Goal: Task Accomplishment & Management: Manage account settings

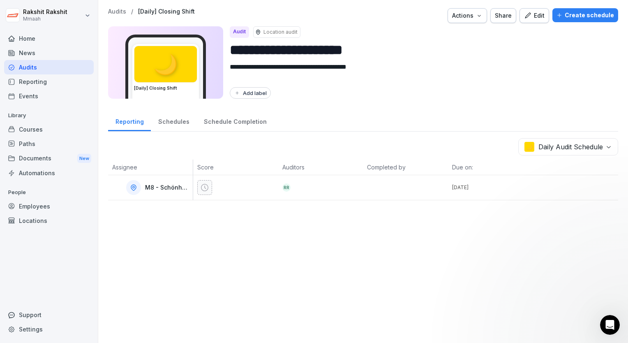
scroll to position [62, 0]
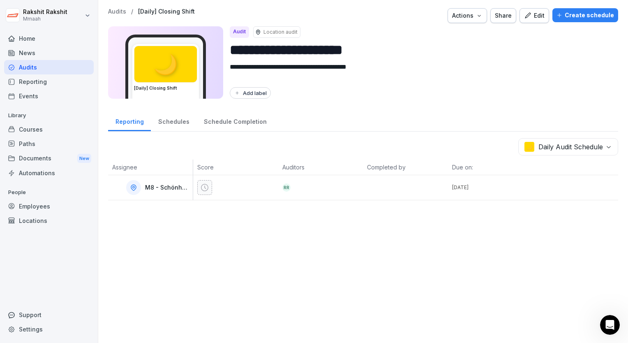
click at [46, 72] on div "Audits" at bounding box center [49, 67] width 90 height 14
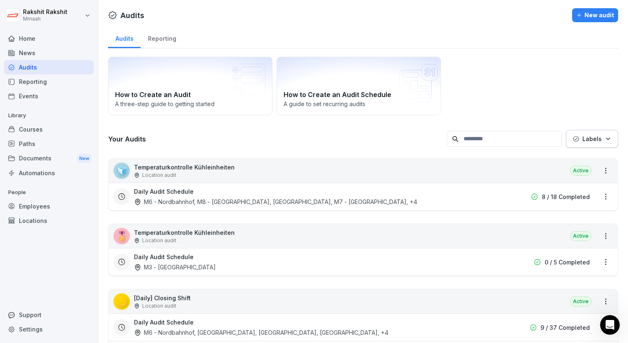
click at [286, 166] on div "🧊 Temperaturkontrolle Kühleinheiten Location audit Active" at bounding box center [363, 171] width 509 height 24
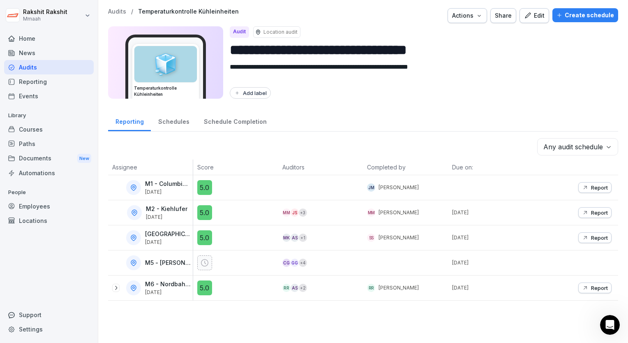
click at [532, 17] on div "Edit" at bounding box center [534, 15] width 21 height 9
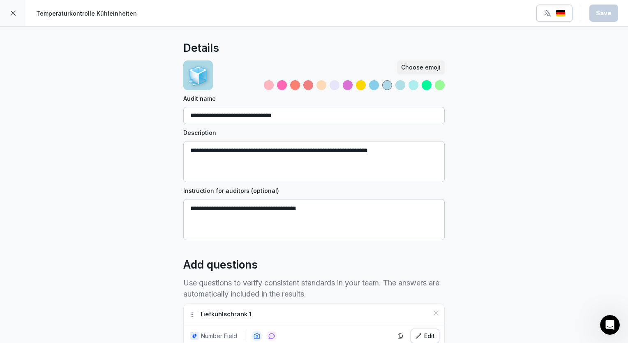
click at [316, 207] on textarea "**********" at bounding box center [313, 219] width 261 height 41
drag, startPoint x: 316, startPoint y: 207, endPoint x: 187, endPoint y: 206, distance: 128.2
click at [187, 206] on textarea "**********" at bounding box center [313, 219] width 261 height 41
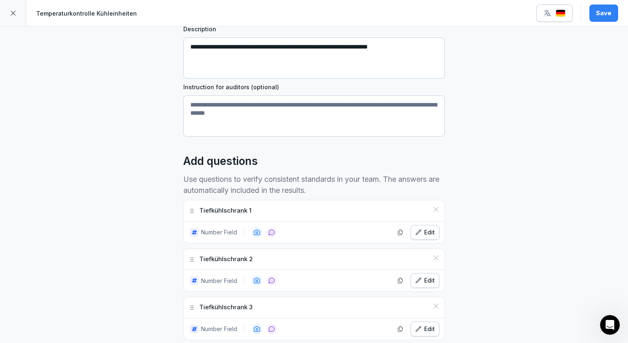
scroll to position [164, 0]
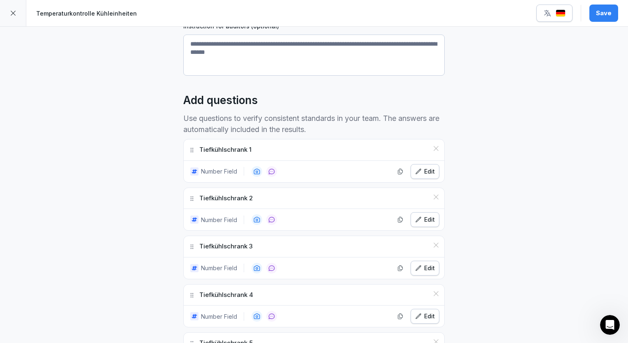
click at [419, 167] on div "Edit" at bounding box center [425, 171] width 20 height 9
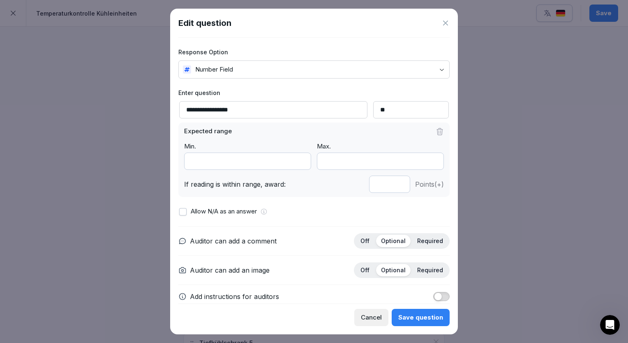
click at [430, 318] on div "Save question" at bounding box center [420, 317] width 45 height 9
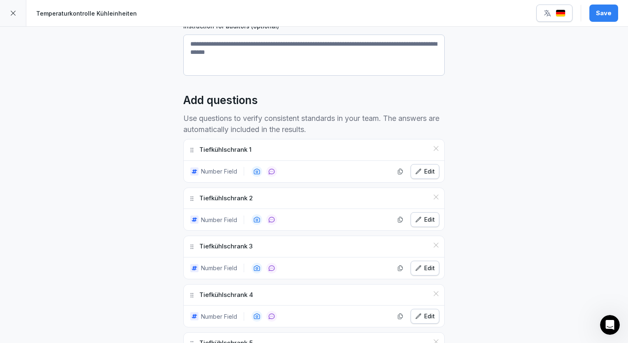
click at [600, 17] on div "Save" at bounding box center [604, 13] width 16 height 9
click at [15, 12] on icon at bounding box center [13, 13] width 7 height 7
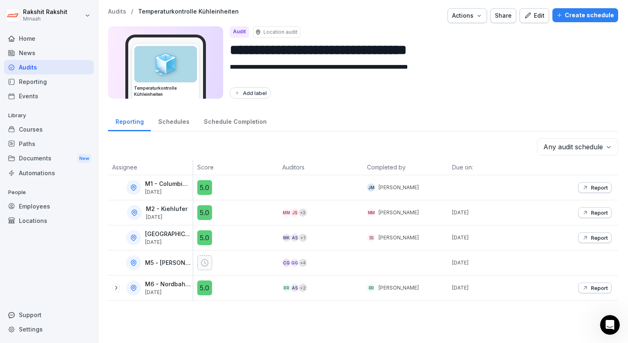
click at [35, 71] on div "Audits" at bounding box center [49, 67] width 90 height 14
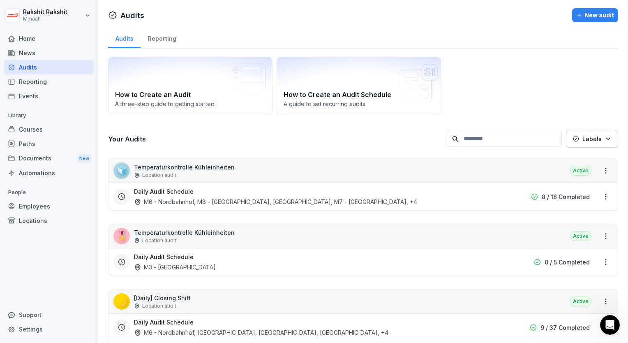
click at [259, 232] on div "🎖️ Temperaturkontrolle Kühleinheiten Location audit Active" at bounding box center [363, 236] width 509 height 24
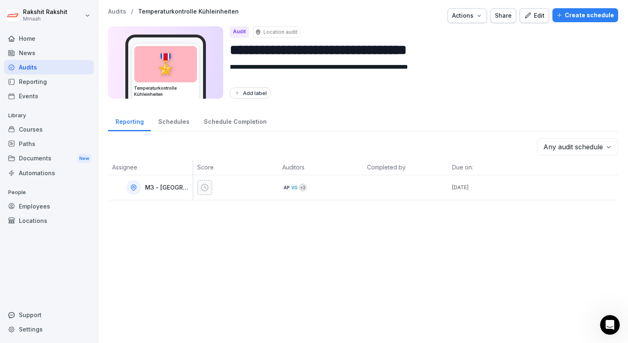
click at [530, 21] on button "Edit" at bounding box center [535, 15] width 30 height 15
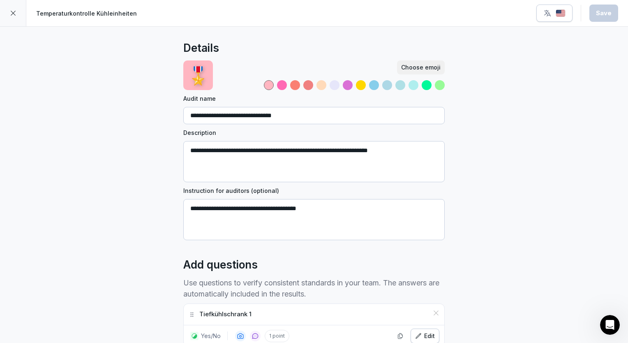
drag, startPoint x: 342, startPoint y: 207, endPoint x: 179, endPoint y: 211, distance: 163.2
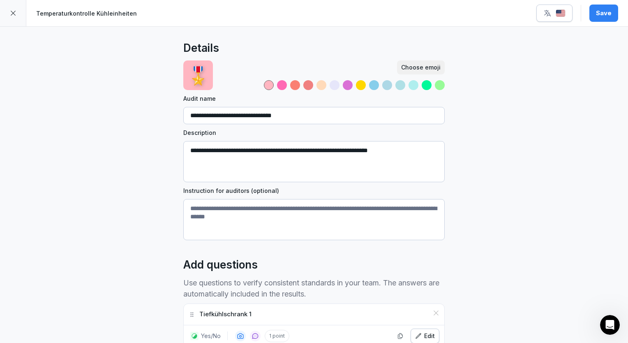
click at [606, 16] on div "Save" at bounding box center [604, 13] width 16 height 9
click at [12, 19] on div at bounding box center [13, 13] width 26 height 26
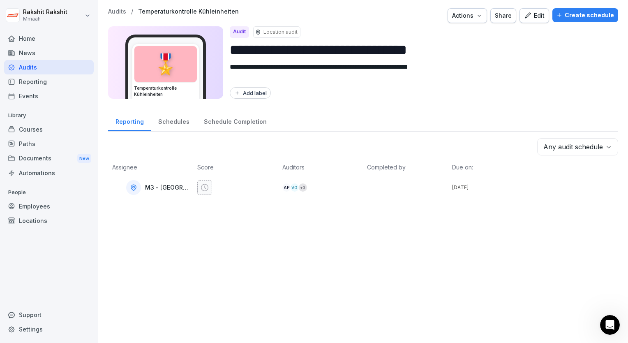
click at [31, 68] on div "Audits" at bounding box center [49, 67] width 90 height 14
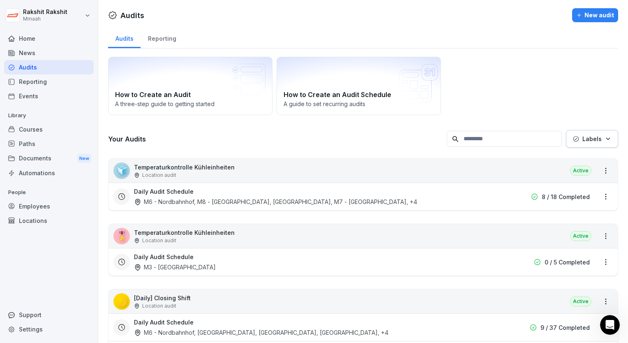
click at [341, 303] on div "🌙 [Daily] Closing Shift Location audit Active" at bounding box center [363, 301] width 509 height 24
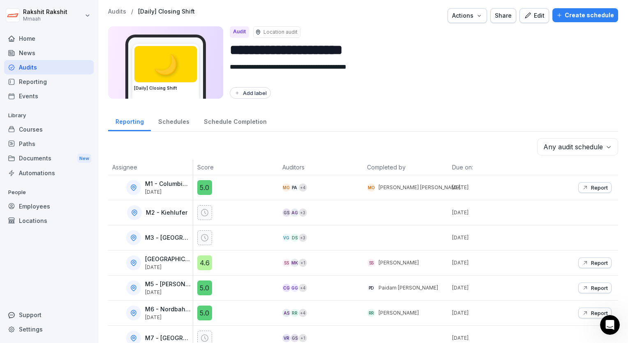
click at [533, 17] on div "Edit" at bounding box center [534, 15] width 21 height 9
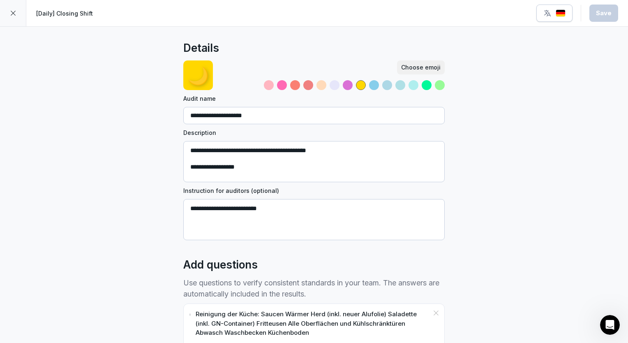
drag, startPoint x: 270, startPoint y: 205, endPoint x: 182, endPoint y: 211, distance: 88.6
click at [183, 211] on textarea "**********" at bounding box center [313, 219] width 261 height 41
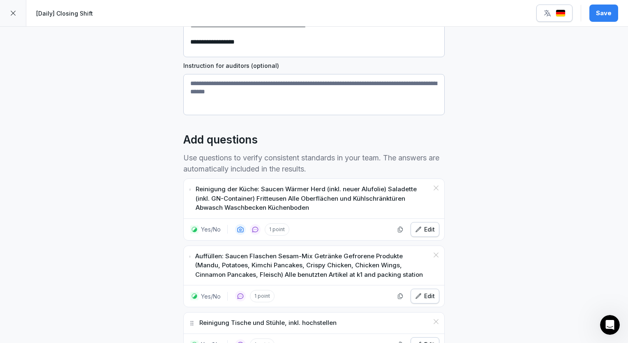
scroll to position [164, 0]
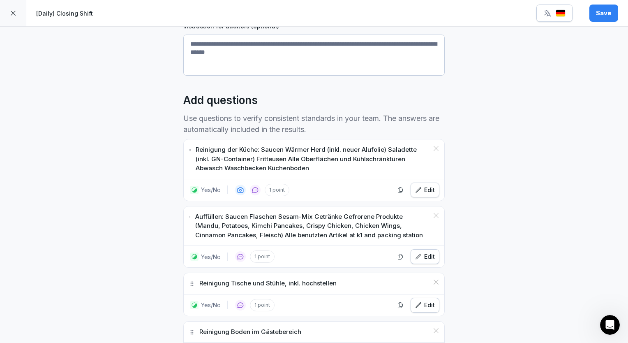
click at [423, 189] on div "Edit" at bounding box center [425, 189] width 20 height 9
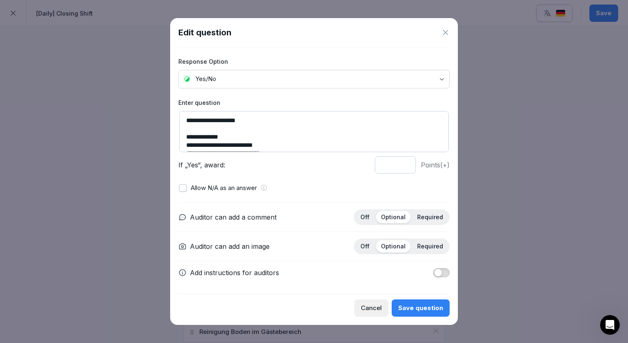
click at [498, 129] on div at bounding box center [314, 171] width 628 height 343
click at [446, 29] on icon at bounding box center [445, 32] width 8 height 8
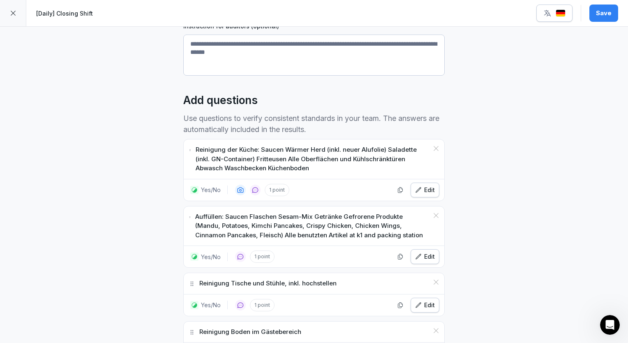
click at [610, 18] on button "Save" at bounding box center [603, 13] width 29 height 17
click at [14, 14] on icon at bounding box center [13, 13] width 7 height 7
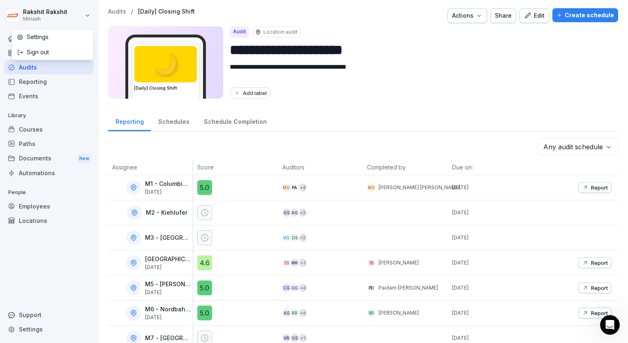
click at [14, 14] on html "**********" at bounding box center [314, 171] width 628 height 343
click at [25, 68] on html "**********" at bounding box center [314, 171] width 628 height 343
click at [33, 69] on div "Audits" at bounding box center [49, 67] width 90 height 14
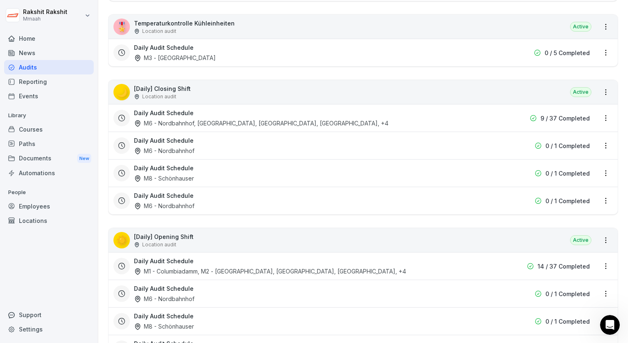
scroll to position [214, 0]
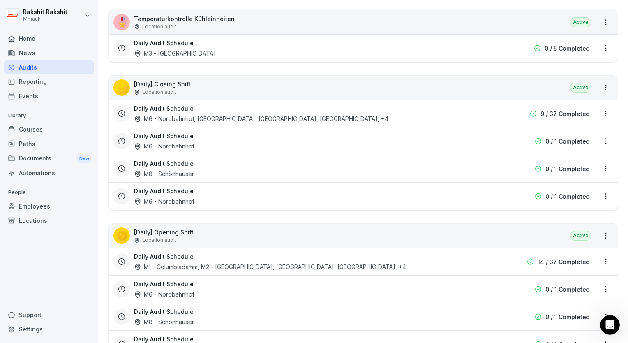
click at [252, 235] on div "☀️ [Daily] Opening Shift Location audit Active" at bounding box center [363, 236] width 509 height 24
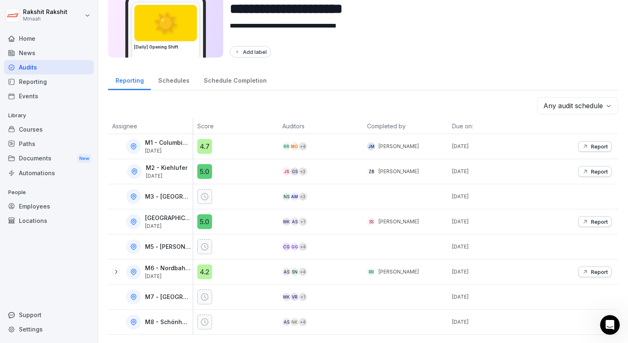
scroll to position [46, 0]
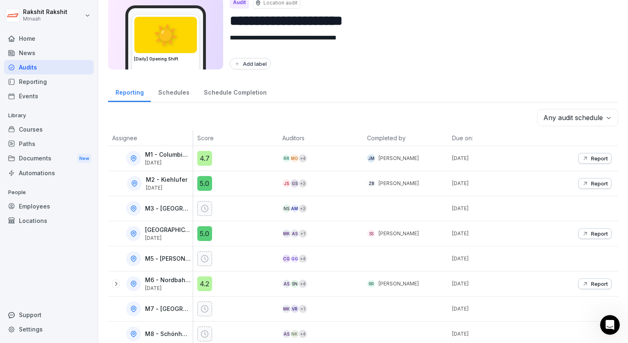
click at [510, 53] on div "**********" at bounding box center [363, 26] width 510 height 95
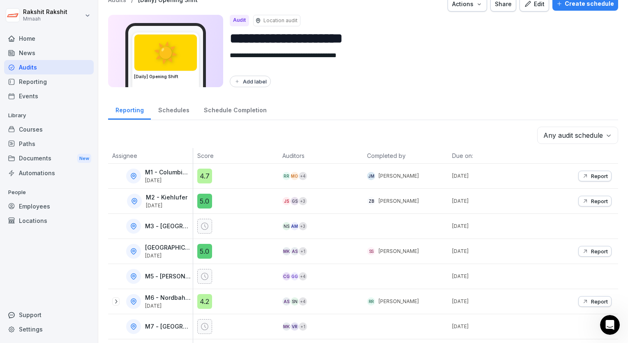
scroll to position [0, 0]
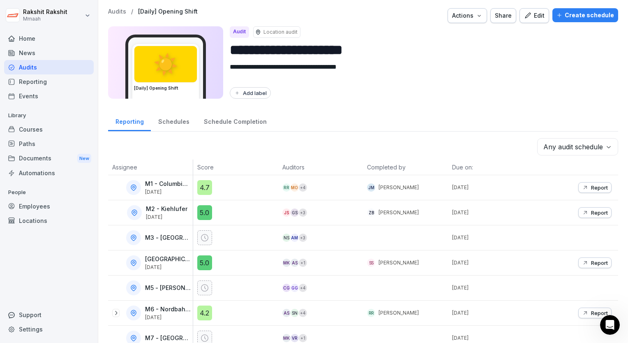
click at [529, 15] on div "Edit" at bounding box center [534, 15] width 21 height 9
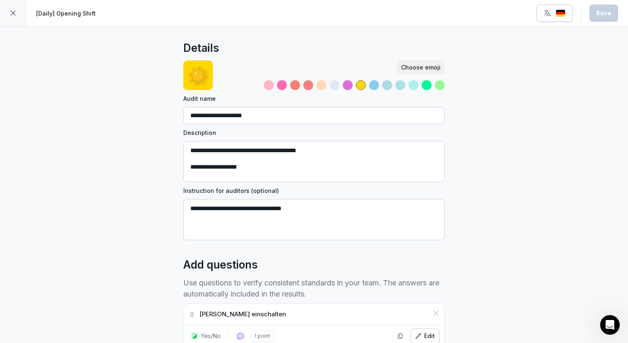
drag, startPoint x: 303, startPoint y: 213, endPoint x: 181, endPoint y: 215, distance: 121.7
click at [183, 215] on textarea "**********" at bounding box center [313, 219] width 261 height 41
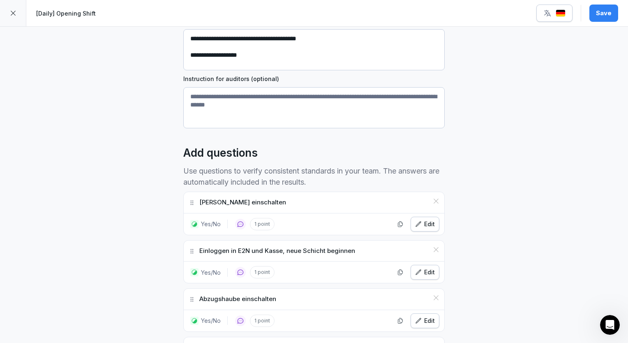
scroll to position [148, 0]
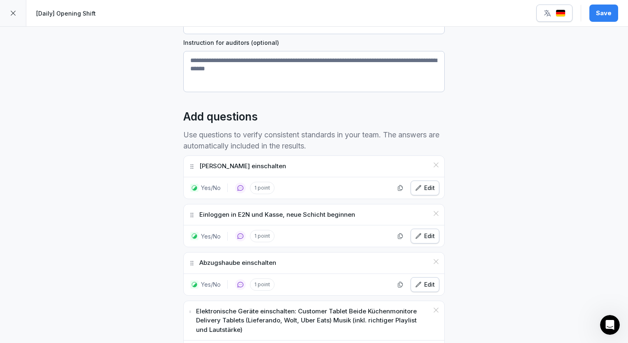
click at [423, 188] on div "Edit" at bounding box center [425, 187] width 20 height 9
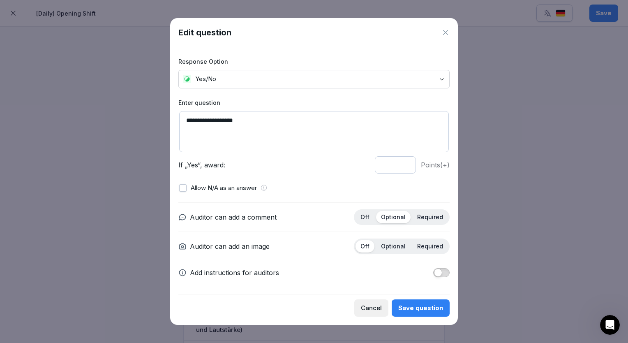
click at [447, 31] on icon at bounding box center [445, 32] width 8 height 8
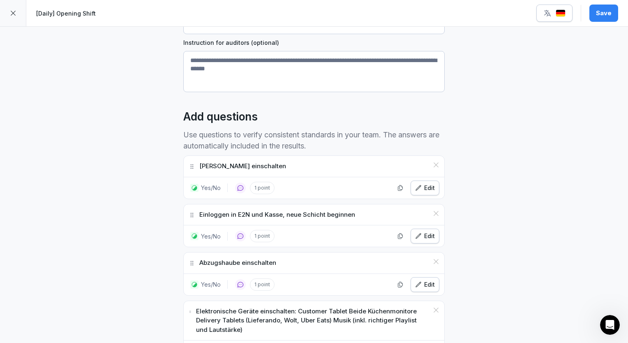
click at [604, 9] on div "Save" at bounding box center [604, 13] width 16 height 9
click at [13, 14] on icon at bounding box center [13, 13] width 7 height 7
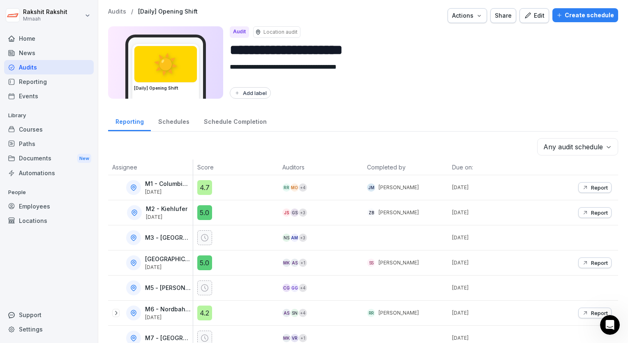
click at [28, 69] on div "Audits" at bounding box center [49, 67] width 90 height 14
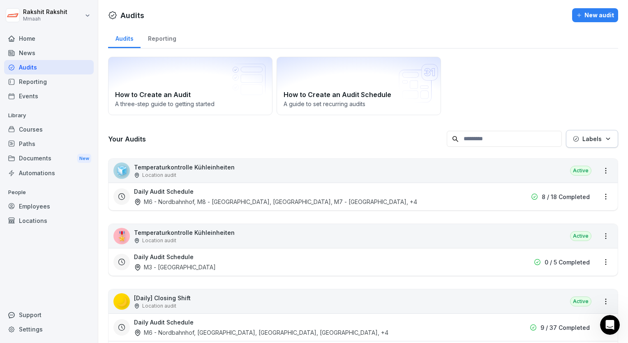
click at [483, 79] on div "How to Create an Audit A three-[PERSON_NAME] to getting started How to Create a…" at bounding box center [363, 86] width 510 height 58
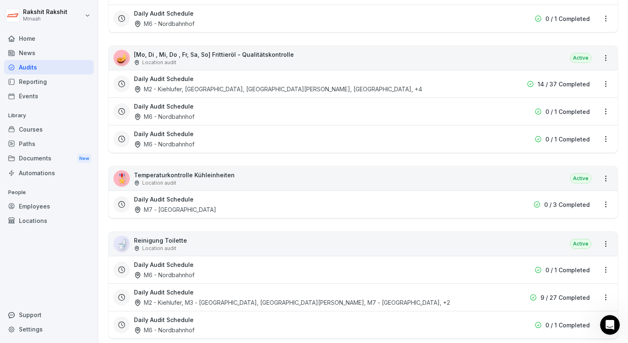
scroll to position [559, 0]
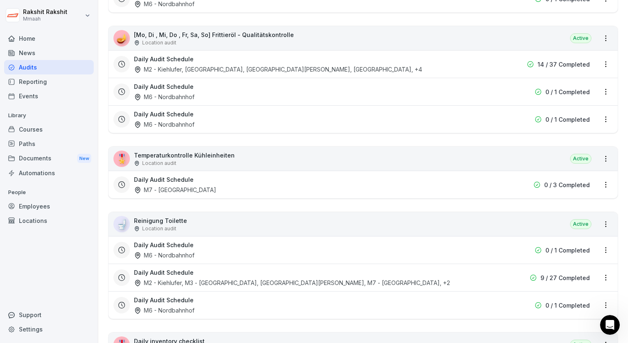
click at [333, 42] on div "🪔 [Mo, Di , Mi, Do , Fr, Sa, So] Frittieröl - Qualitätskontrolle Location audit…" at bounding box center [363, 38] width 509 height 24
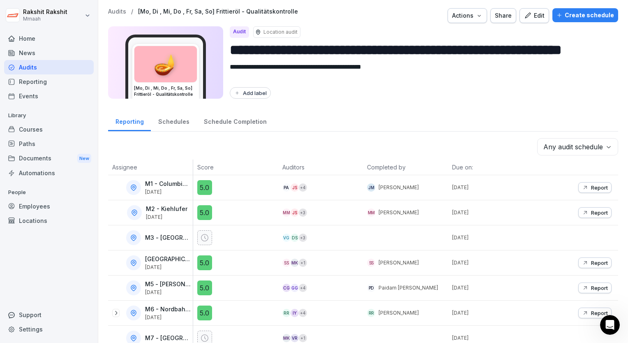
click at [532, 17] on div "Edit" at bounding box center [534, 15] width 21 height 9
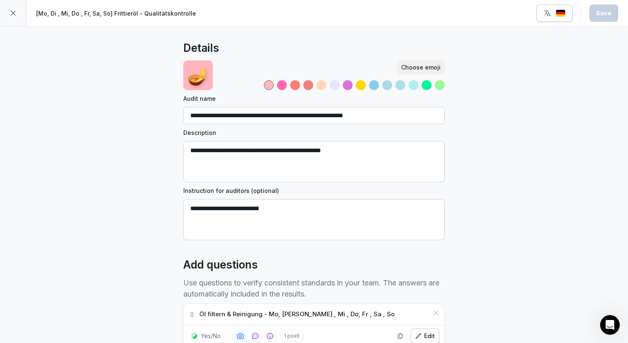
drag, startPoint x: 350, startPoint y: 147, endPoint x: 337, endPoint y: 148, distance: 12.8
click at [337, 148] on textarea "**********" at bounding box center [313, 161] width 261 height 41
click at [316, 210] on textarea "**********" at bounding box center [313, 219] width 261 height 41
drag, startPoint x: 316, startPoint y: 210, endPoint x: 182, endPoint y: 211, distance: 133.6
click at [183, 211] on textarea "**********" at bounding box center [313, 219] width 261 height 41
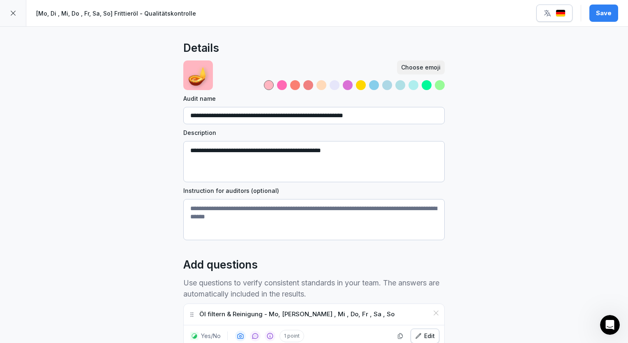
click at [528, 162] on div "**********" at bounding box center [314, 251] width 628 height 448
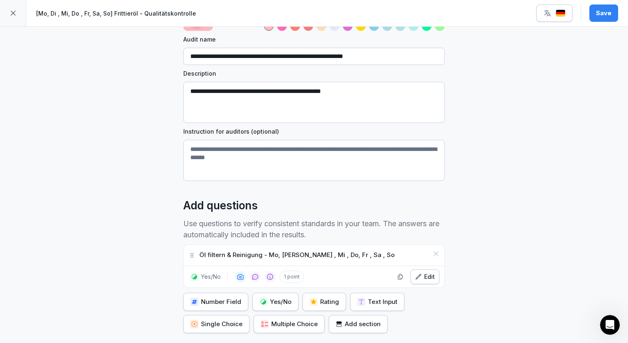
scroll to position [66, 0]
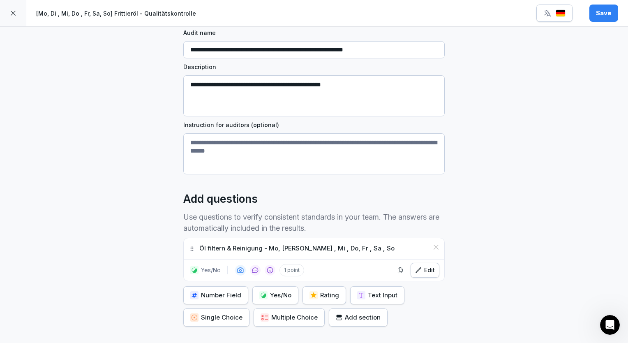
click at [428, 270] on div "Edit" at bounding box center [425, 270] width 20 height 9
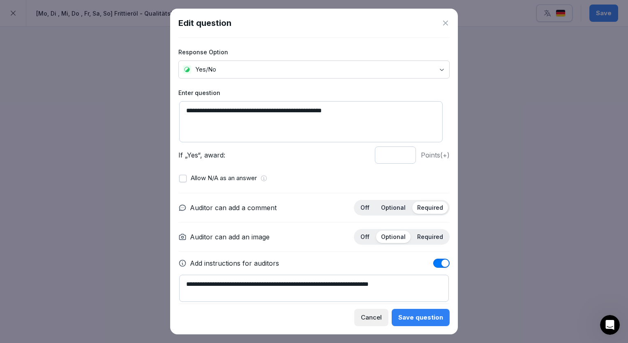
click at [390, 206] on p "Optional" at bounding box center [393, 207] width 25 height 7
click at [423, 314] on div "Save question" at bounding box center [420, 317] width 45 height 9
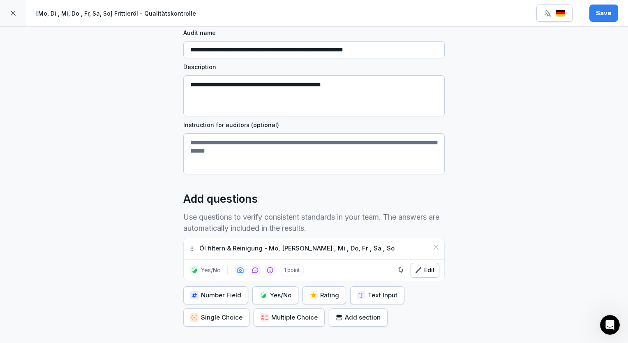
click at [606, 16] on div "Save" at bounding box center [604, 13] width 16 height 9
click at [15, 14] on icon at bounding box center [13, 13] width 7 height 7
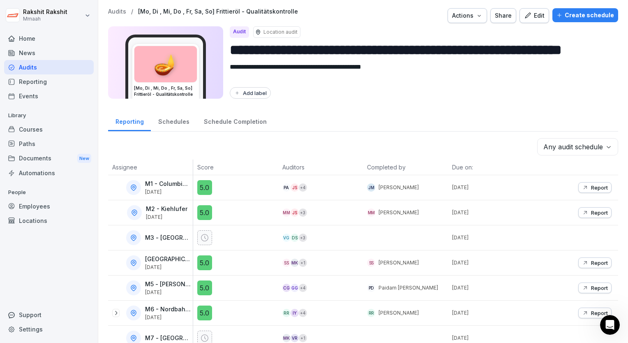
click at [46, 71] on div "Audits" at bounding box center [49, 67] width 90 height 14
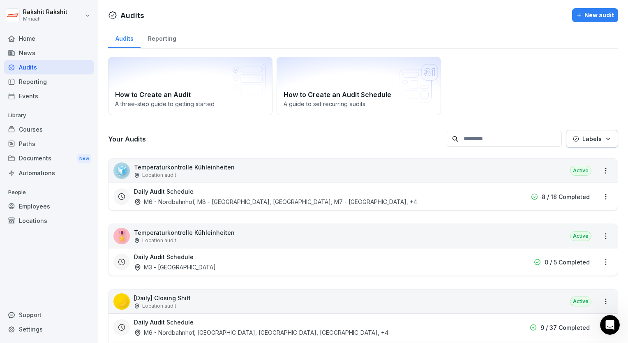
click at [521, 58] on div "How to Create an Audit A three-[PERSON_NAME] to getting started How to Create a…" at bounding box center [363, 86] width 510 height 58
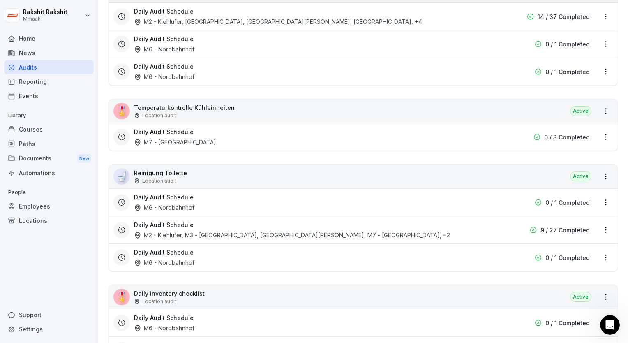
scroll to position [608, 0]
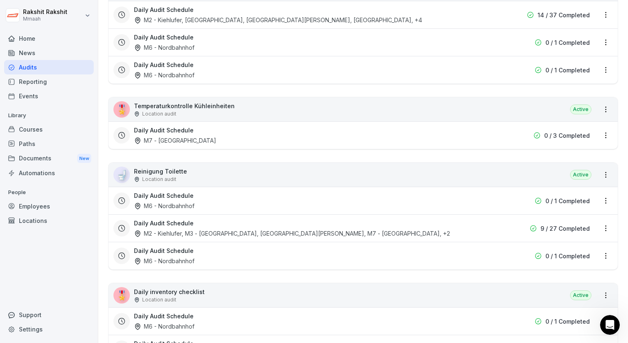
click at [243, 108] on div "🎖️ Temperaturkontrolle Kühleinheiten Location audit Active" at bounding box center [363, 109] width 509 height 24
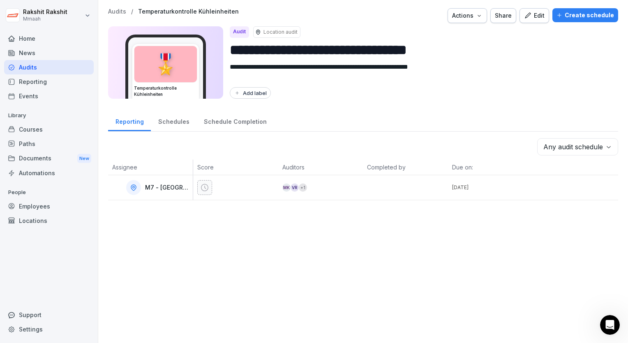
click at [531, 20] on button "Edit" at bounding box center [535, 15] width 30 height 15
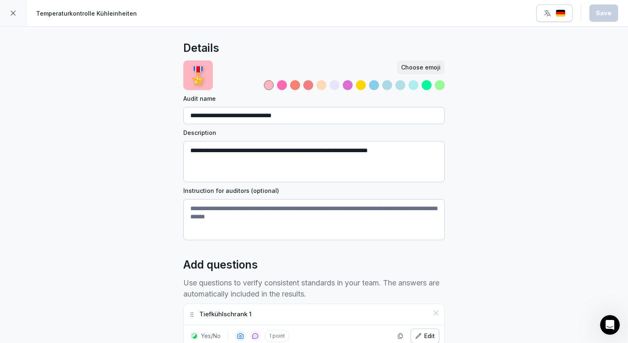
click at [17, 12] on div at bounding box center [13, 13] width 26 height 26
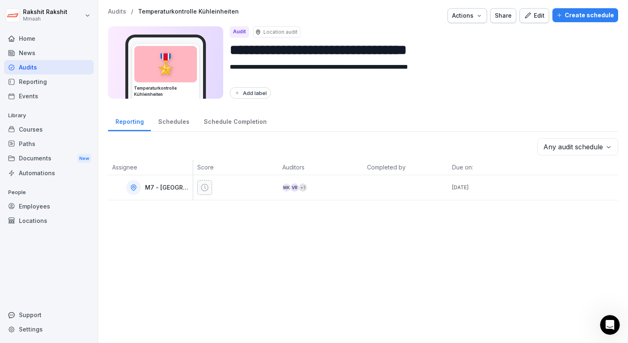
click at [45, 69] on div "Audits" at bounding box center [49, 67] width 90 height 14
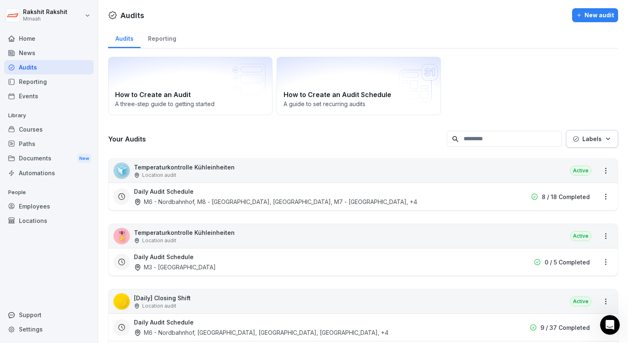
click at [543, 69] on div "How to Create an Audit A three-[PERSON_NAME] to getting started How to Create a…" at bounding box center [363, 86] width 510 height 58
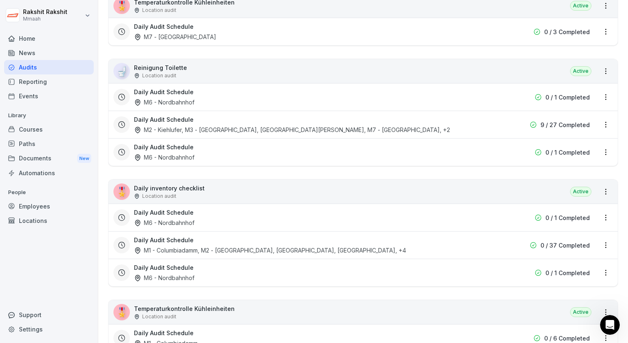
scroll to position [723, 0]
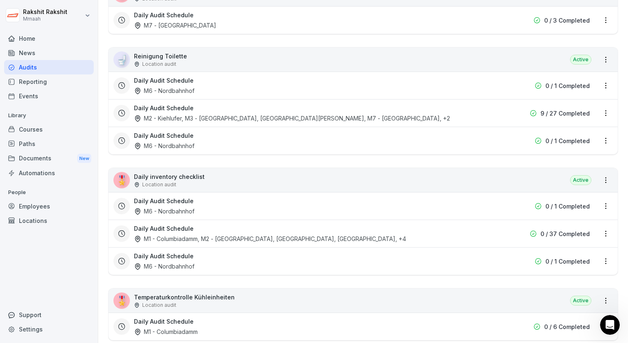
click at [248, 48] on div "🚽 Reinigung Toilette Location audit Active" at bounding box center [363, 60] width 509 height 24
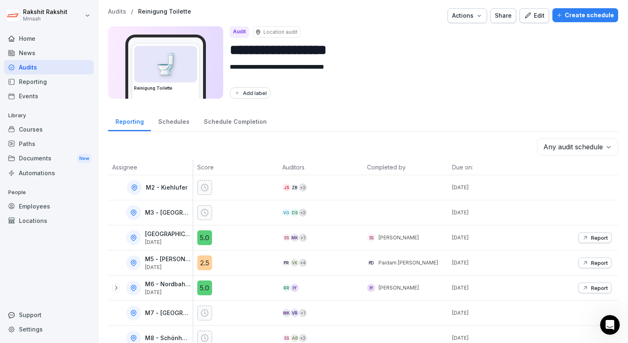
click at [528, 19] on div "Edit" at bounding box center [534, 15] width 21 height 9
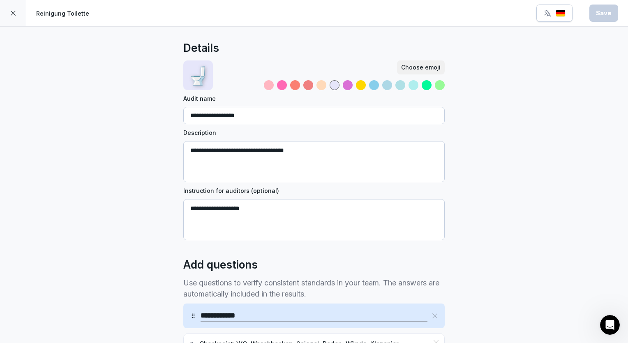
drag, startPoint x: 266, startPoint y: 210, endPoint x: 171, endPoint y: 212, distance: 94.6
click at [171, 212] on div "**********" at bounding box center [314, 313] width 628 height 573
drag, startPoint x: 255, startPoint y: 210, endPoint x: 186, endPoint y: 207, distance: 69.5
click at [186, 207] on textarea "**********" at bounding box center [313, 219] width 261 height 41
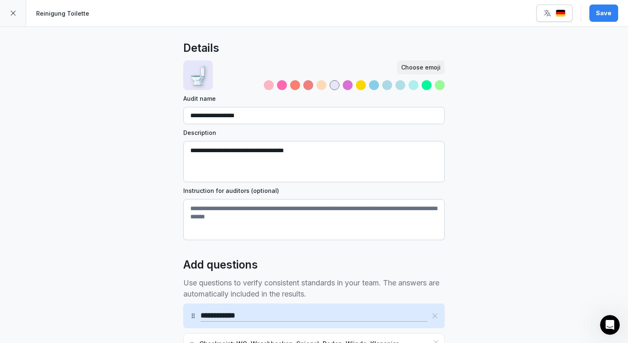
click at [144, 214] on div "**********" at bounding box center [314, 313] width 628 height 573
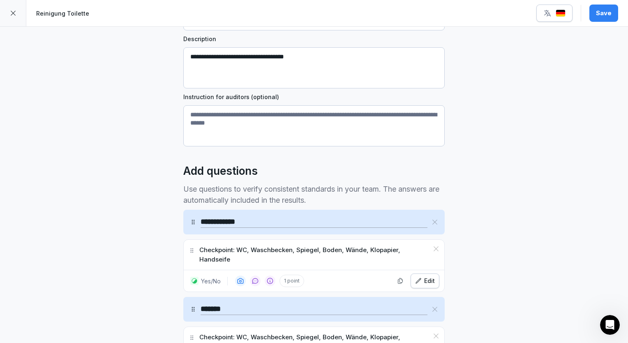
scroll to position [181, 0]
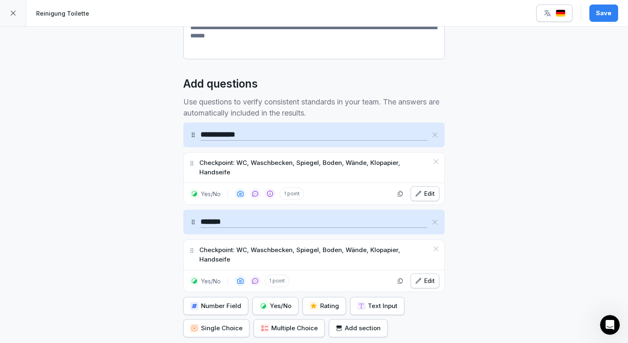
click at [423, 189] on div "Edit" at bounding box center [425, 193] width 20 height 9
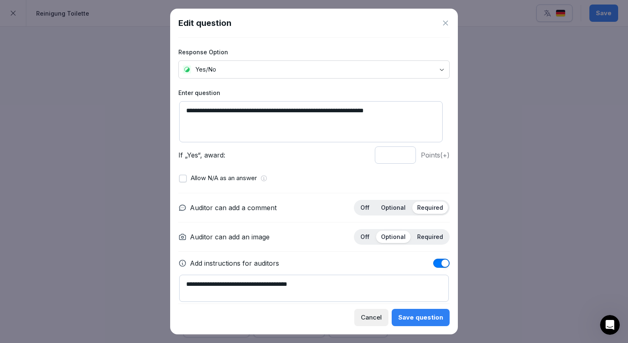
click at [395, 210] on p "Optional" at bounding box center [393, 207] width 25 height 7
click at [423, 316] on div "Save question" at bounding box center [420, 317] width 45 height 9
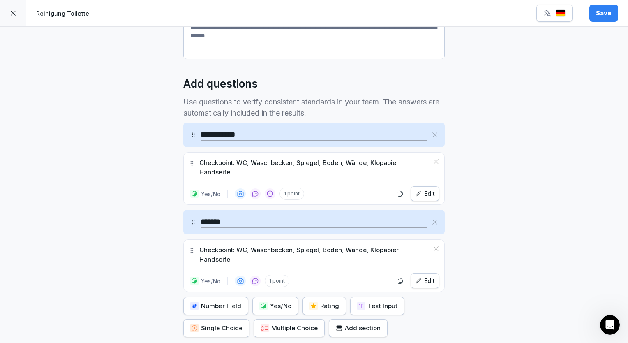
click at [419, 277] on icon "button" at bounding box center [418, 280] width 7 height 7
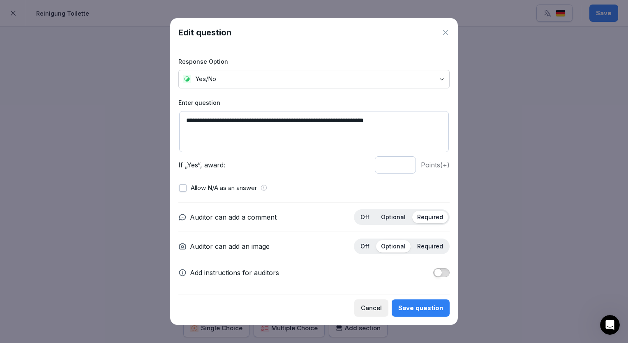
click at [395, 213] on p "Optional" at bounding box center [393, 216] width 25 height 7
click at [411, 312] on button "Save question" at bounding box center [421, 307] width 58 height 17
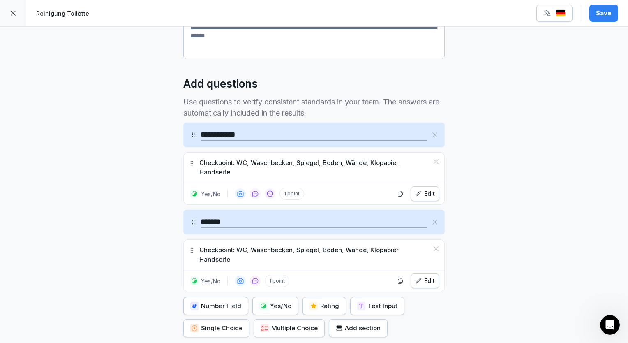
click at [605, 11] on div "Save" at bounding box center [604, 13] width 16 height 9
click at [12, 15] on icon at bounding box center [13, 13] width 7 height 7
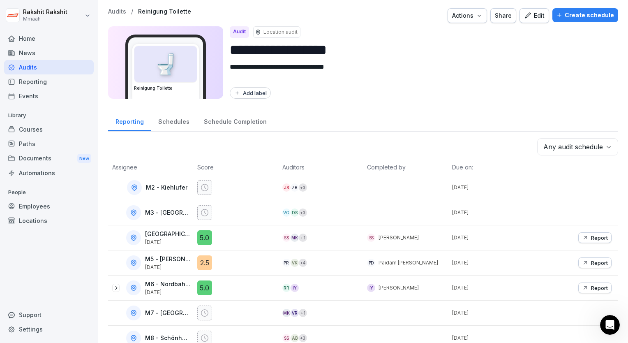
click at [48, 69] on div "Audits" at bounding box center [49, 67] width 90 height 14
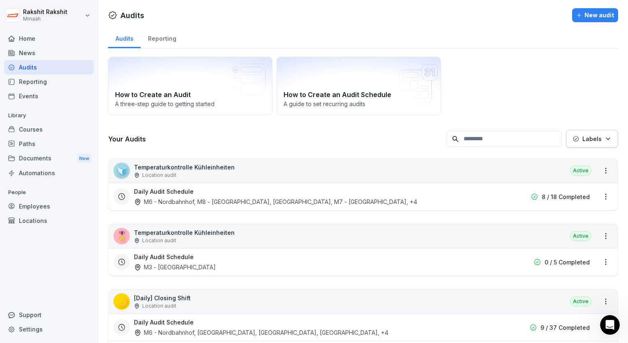
click at [551, 105] on div "How to Create an Audit A three-[PERSON_NAME] to getting started How to Create a…" at bounding box center [363, 86] width 510 height 58
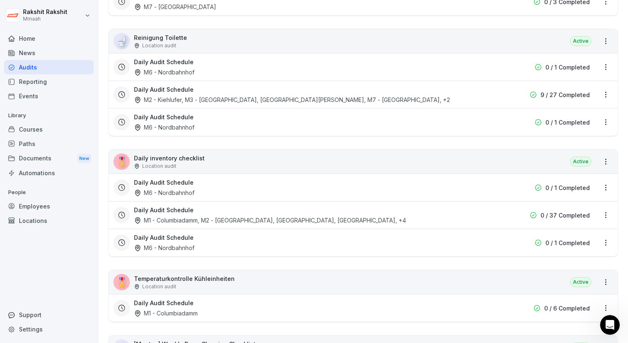
scroll to position [756, 0]
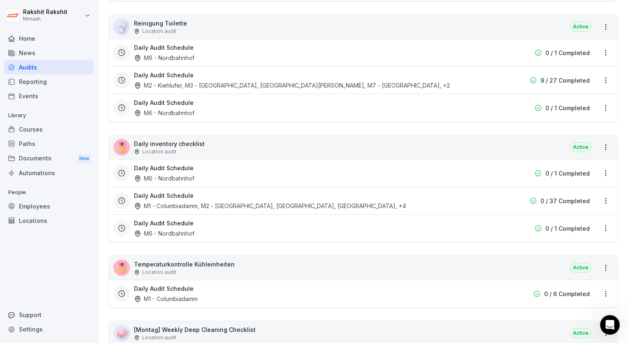
click at [329, 150] on div "🎖️ Daily inventory checklist Location audit Active" at bounding box center [363, 147] width 509 height 24
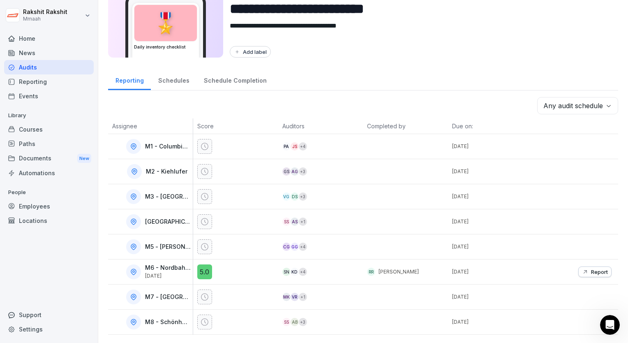
scroll to position [46, 0]
click at [483, 46] on div "Add label" at bounding box center [421, 52] width 382 height 12
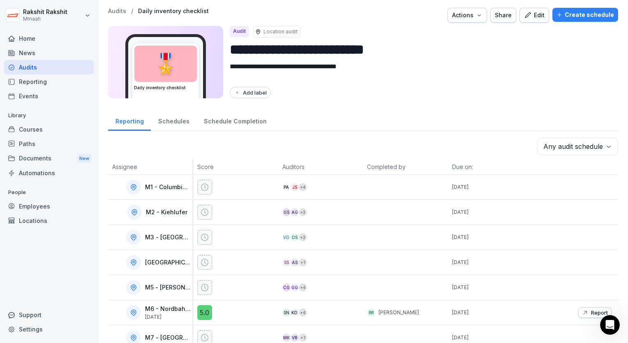
scroll to position [0, 0]
click at [534, 16] on div "Edit" at bounding box center [534, 15] width 21 height 9
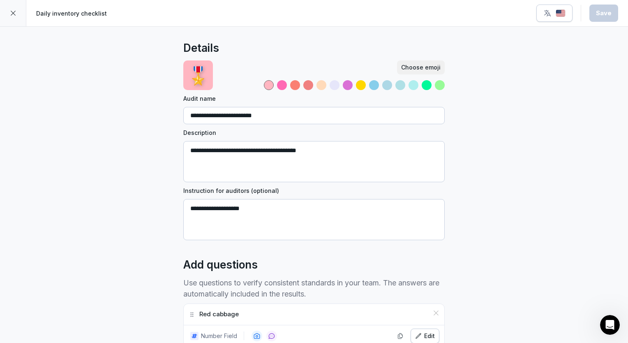
drag, startPoint x: 270, startPoint y: 214, endPoint x: 183, endPoint y: 208, distance: 86.9
click at [183, 208] on textarea "**********" at bounding box center [313, 219] width 261 height 41
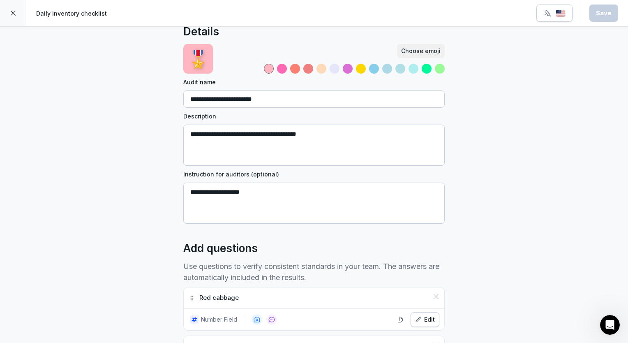
drag, startPoint x: 254, startPoint y: 190, endPoint x: 187, endPoint y: 191, distance: 67.4
click at [187, 191] on textarea "**********" at bounding box center [313, 202] width 261 height 41
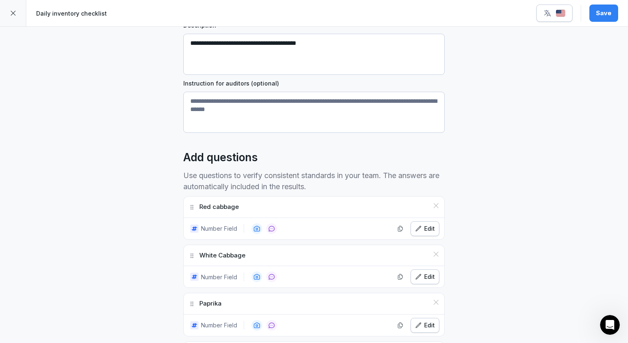
scroll to position [132, 0]
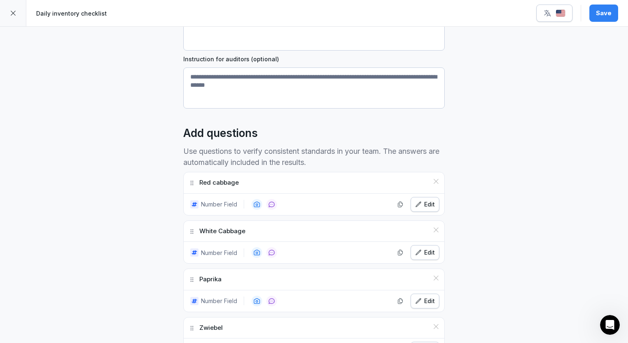
click at [424, 201] on div "Edit" at bounding box center [425, 204] width 20 height 9
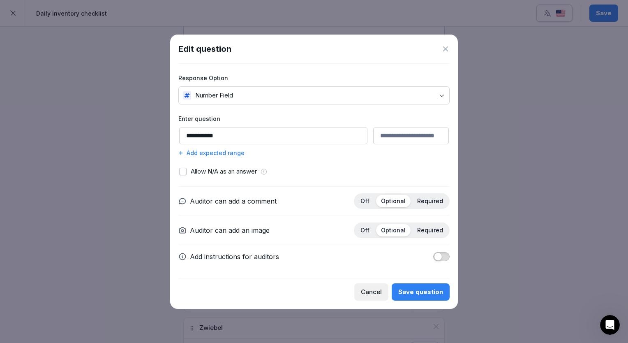
click at [415, 290] on div "Save question" at bounding box center [420, 291] width 45 height 9
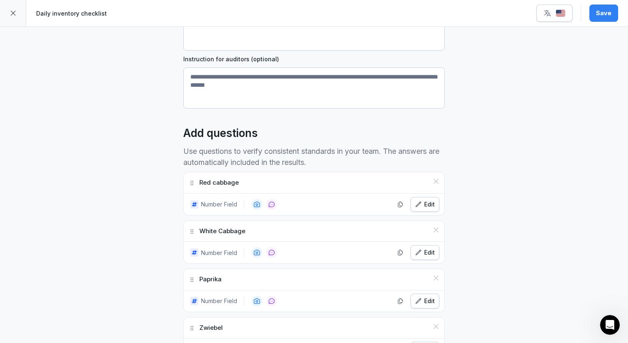
click at [603, 6] on button "Save" at bounding box center [603, 13] width 29 height 17
click at [19, 12] on div at bounding box center [13, 13] width 26 height 26
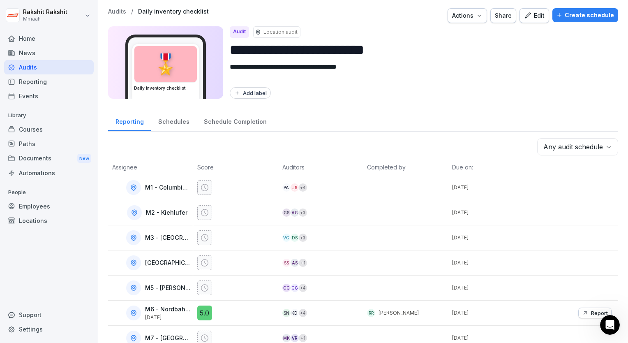
click at [53, 64] on div "Audits" at bounding box center [49, 67] width 90 height 14
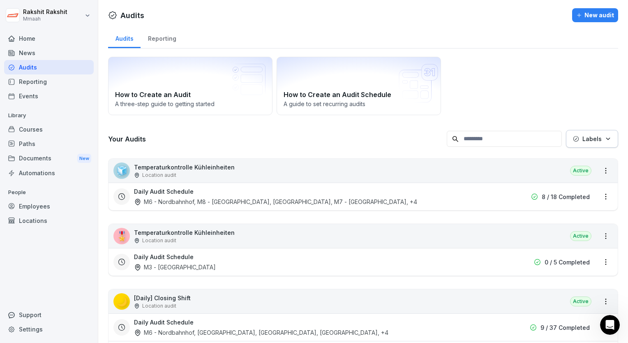
click at [482, 86] on div "How to Create an Audit A three-[PERSON_NAME] to getting started How to Create a…" at bounding box center [363, 86] width 510 height 58
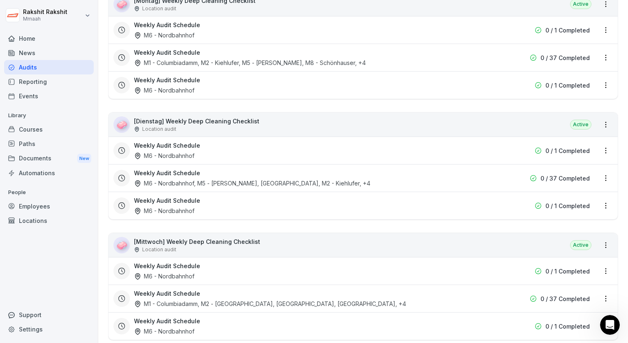
scroll to position [1102, 0]
click at [482, 86] on div "Weekly Audit Schedule M6 - Nordbahnhof 0 / 1 Completed" at bounding box center [363, 85] width 509 height 28
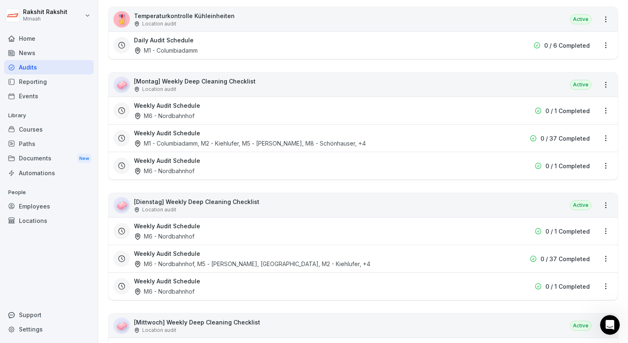
scroll to position [1003, 0]
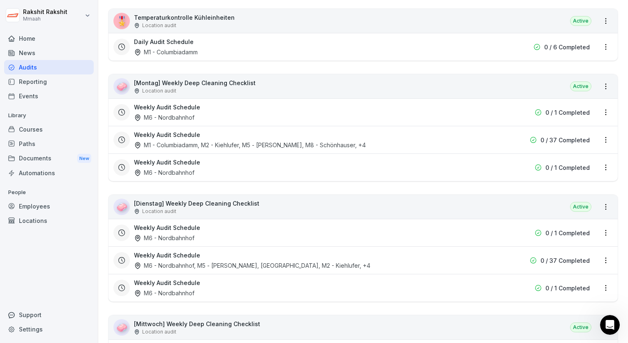
click at [362, 87] on div "🧼 [Montag] Weekly Deep Cleaning Checklist Location audit Active" at bounding box center [363, 86] width 509 height 24
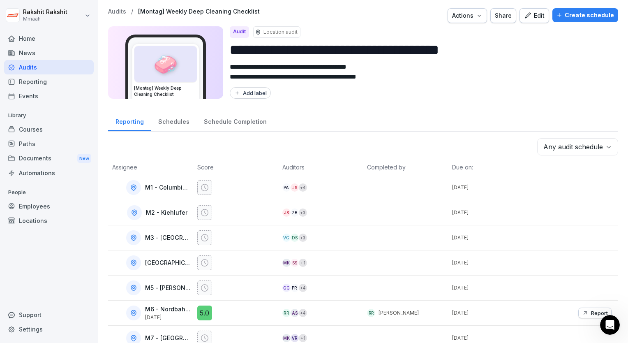
click at [540, 17] on div "Edit" at bounding box center [534, 15] width 21 height 9
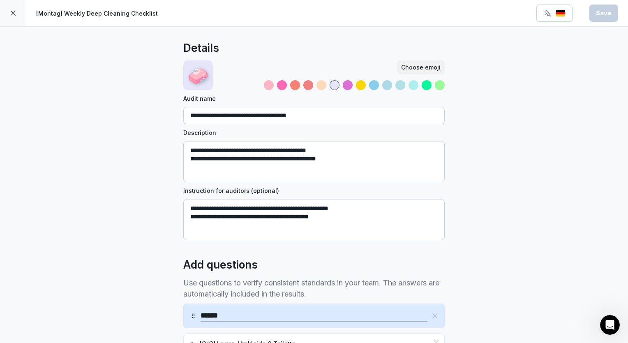
drag, startPoint x: 363, startPoint y: 214, endPoint x: 180, endPoint y: 208, distance: 183.4
click at [183, 208] on textarea "**********" at bounding box center [313, 219] width 261 height 41
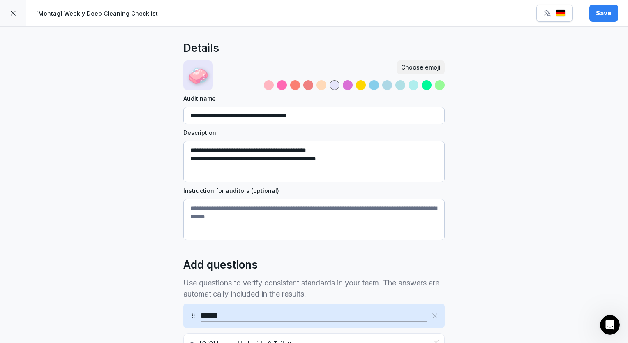
click at [610, 9] on div "Save" at bounding box center [604, 13] width 16 height 9
click at [14, 12] on icon at bounding box center [13, 13] width 7 height 7
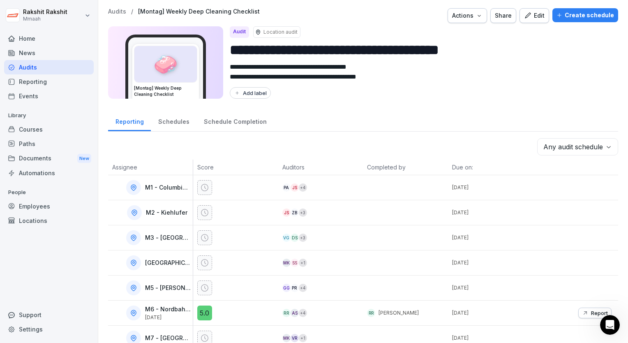
click at [43, 65] on div "Audits" at bounding box center [49, 67] width 90 height 14
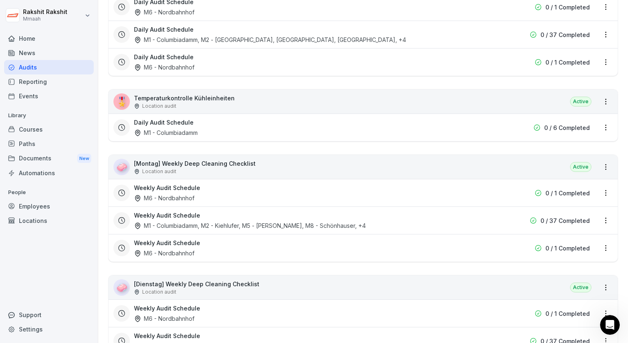
scroll to position [1003, 0]
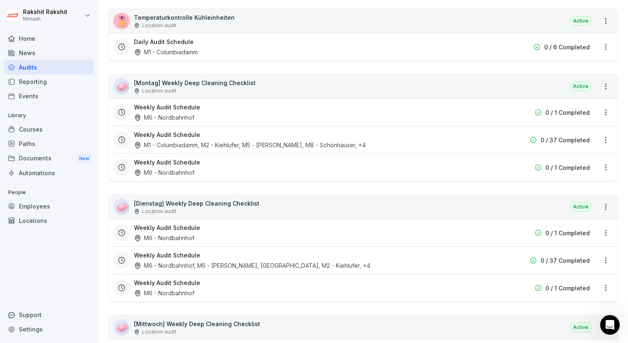
click at [260, 195] on div "🧼 [Dienstag] Weekly Deep Cleaning Checklist Location audit Active" at bounding box center [363, 207] width 509 height 24
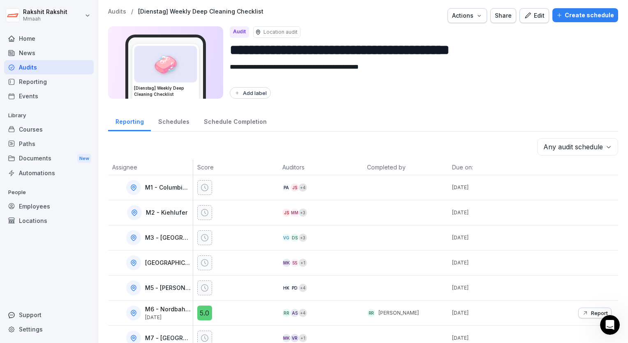
click at [525, 15] on icon "button" at bounding box center [527, 15] width 7 height 7
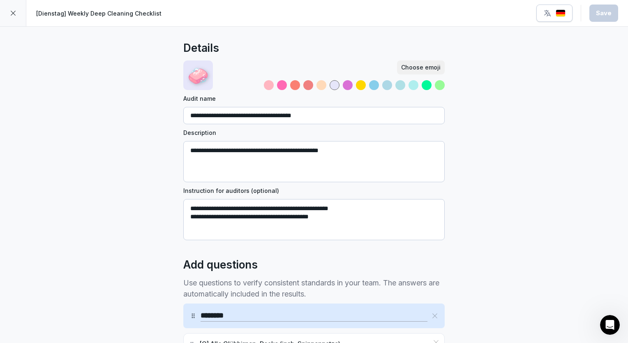
drag, startPoint x: 357, startPoint y: 218, endPoint x: 182, endPoint y: 204, distance: 176.1
click at [183, 204] on textarea "**********" at bounding box center [313, 219] width 261 height 41
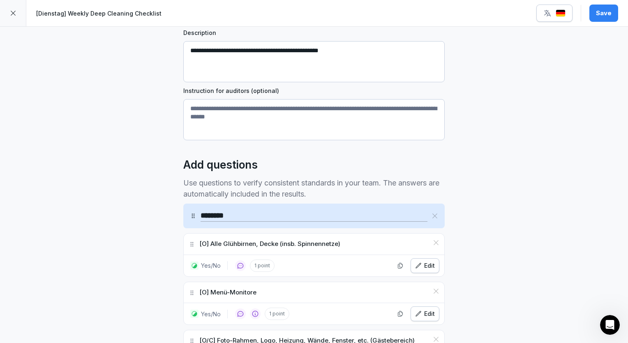
scroll to position [181, 0]
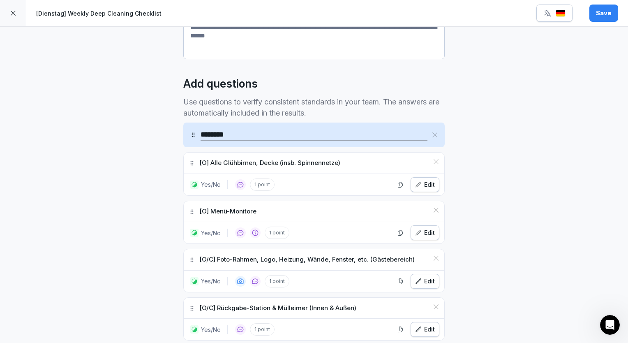
click at [420, 185] on div "Edit" at bounding box center [425, 184] width 20 height 9
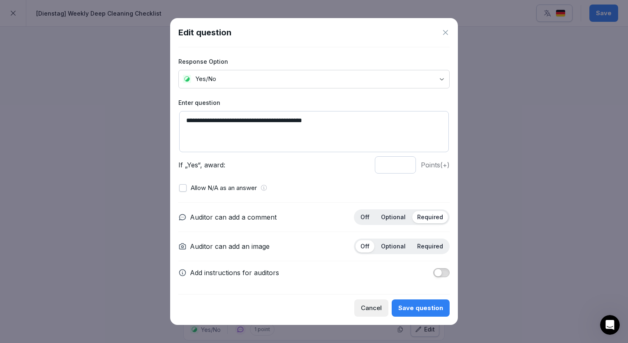
click at [401, 217] on p "Optional" at bounding box center [393, 216] width 25 height 7
click at [417, 303] on div "Save question" at bounding box center [420, 307] width 45 height 9
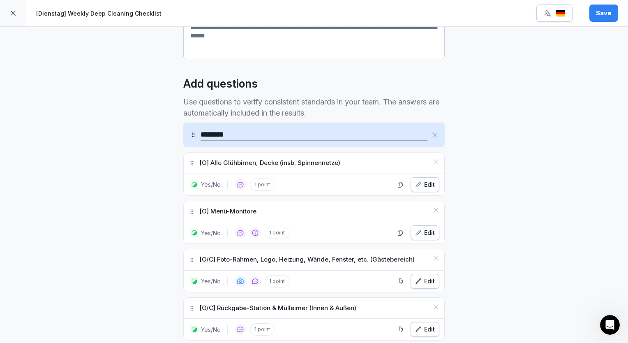
click at [411, 235] on button "Edit" at bounding box center [425, 232] width 29 height 15
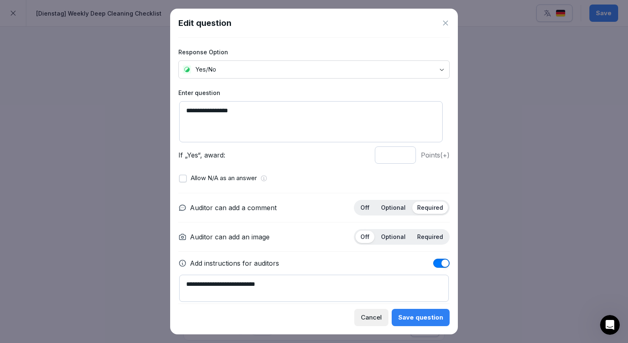
click at [386, 205] on p "Optional" at bounding box center [393, 207] width 25 height 7
click at [414, 316] on div "Save question" at bounding box center [420, 317] width 45 height 9
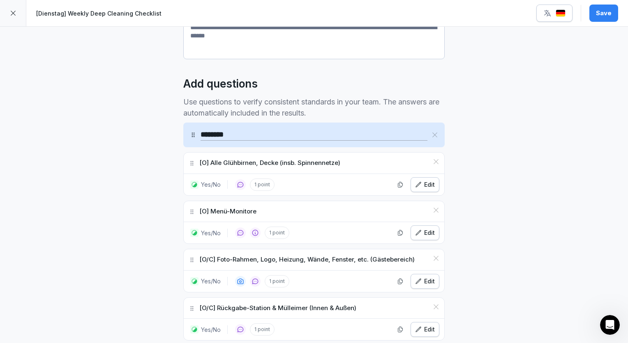
click at [531, 251] on div "**********" at bounding box center [314, 210] width 628 height 728
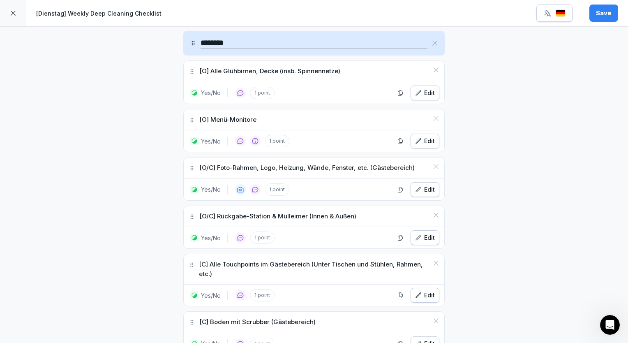
scroll to position [279, 0]
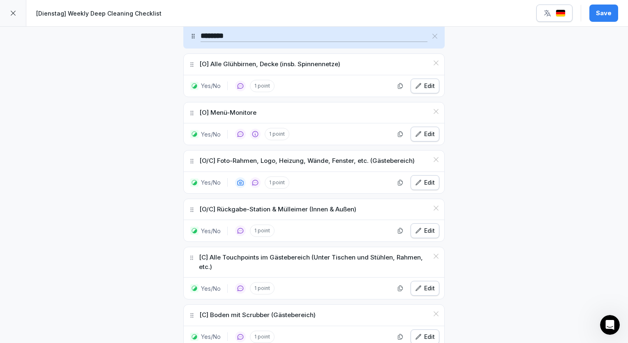
click at [425, 180] on div "Edit" at bounding box center [425, 182] width 20 height 9
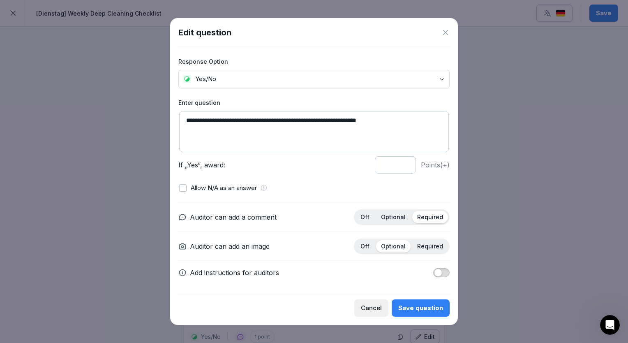
click at [388, 219] on p "Optional" at bounding box center [393, 216] width 25 height 7
click at [418, 306] on div "Save question" at bounding box center [420, 307] width 45 height 9
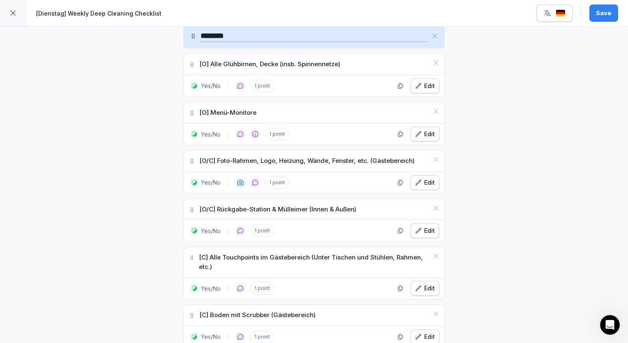
click at [429, 284] on div "Edit" at bounding box center [425, 288] width 20 height 9
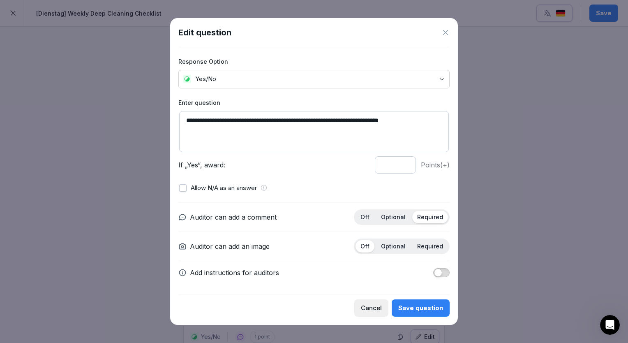
click at [396, 219] on p "Optional" at bounding box center [393, 216] width 25 height 7
click at [418, 303] on button "Save question" at bounding box center [421, 307] width 58 height 17
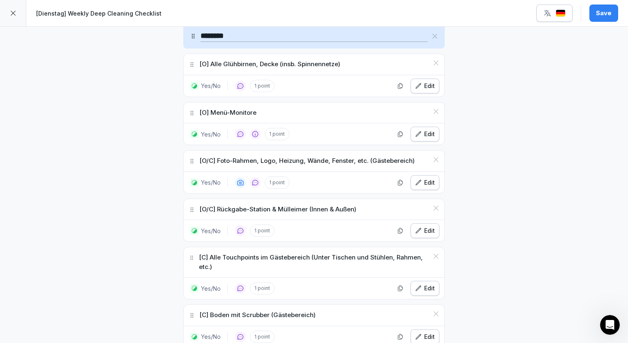
click at [567, 250] on div "**********" at bounding box center [314, 111] width 628 height 728
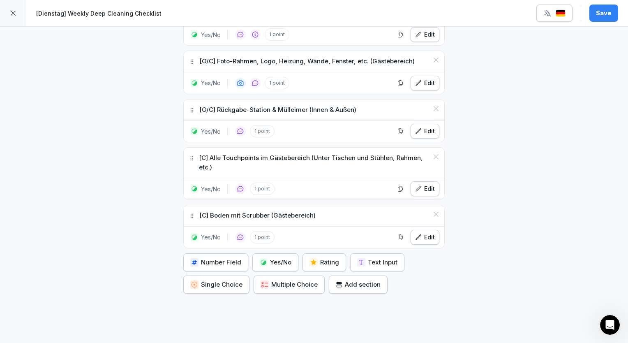
scroll to position [411, 0]
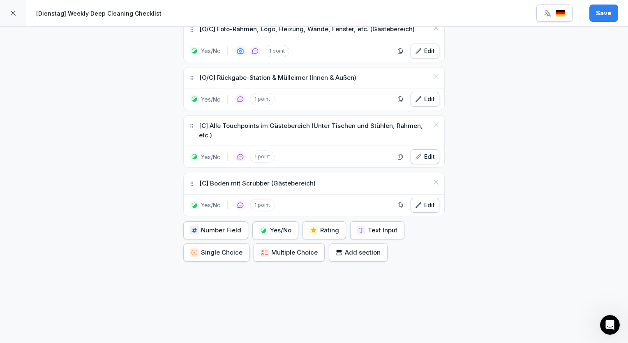
click at [426, 202] on div "Edit" at bounding box center [425, 205] width 20 height 9
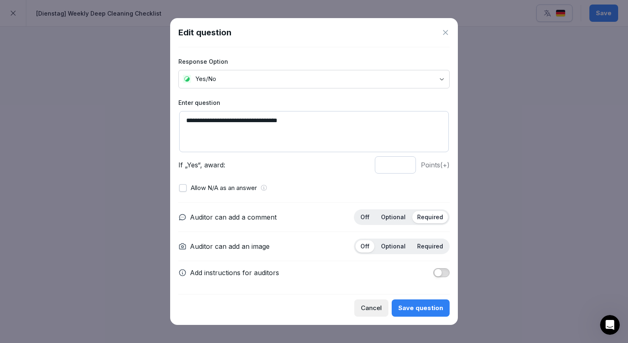
click at [396, 213] on p "Optional" at bounding box center [393, 216] width 25 height 7
click at [420, 302] on button "Save question" at bounding box center [421, 307] width 58 height 17
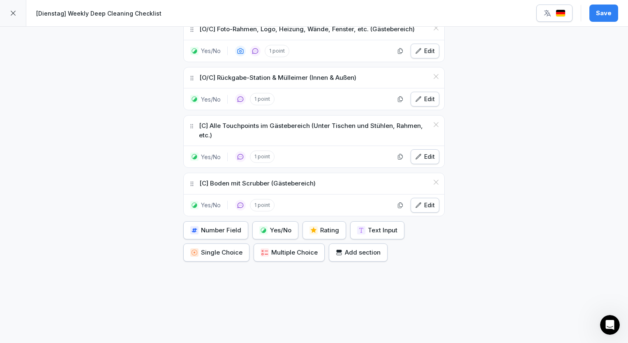
click at [423, 155] on div "Edit" at bounding box center [425, 156] width 20 height 9
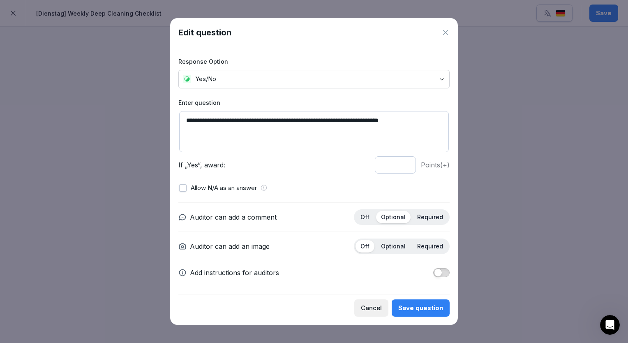
click at [423, 316] on button "Save question" at bounding box center [421, 307] width 58 height 17
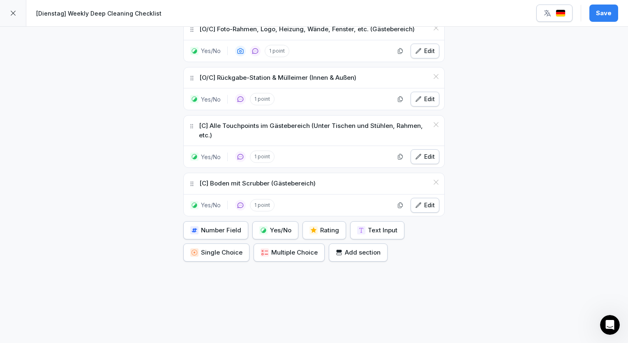
click at [426, 89] on div "Yes/No 1 point Edit" at bounding box center [314, 98] width 261 height 21
click at [424, 96] on div "Edit" at bounding box center [425, 99] width 20 height 9
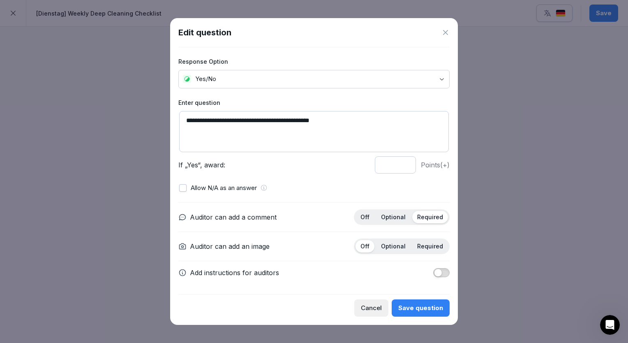
click at [396, 217] on p "Optional" at bounding box center [393, 216] width 25 height 7
click at [421, 304] on div "Save question" at bounding box center [420, 307] width 45 height 9
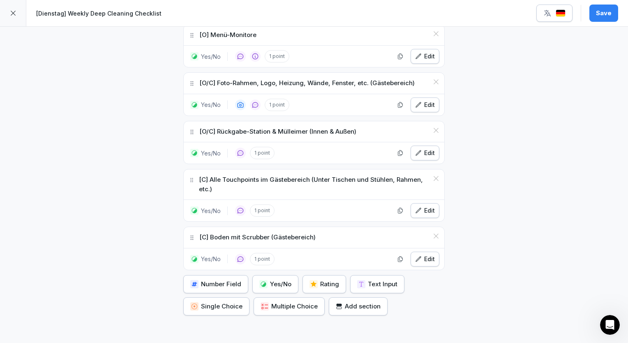
scroll to position [345, 0]
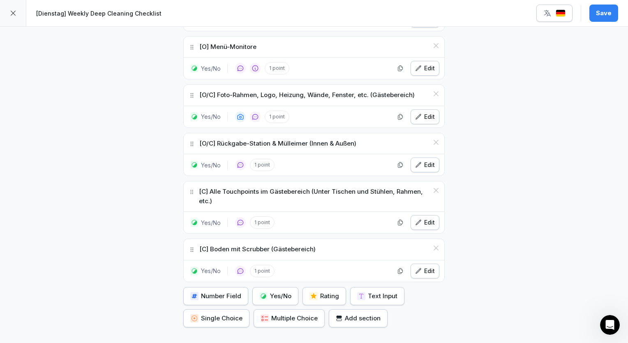
click at [419, 70] on icon "button" at bounding box center [418, 68] width 7 height 7
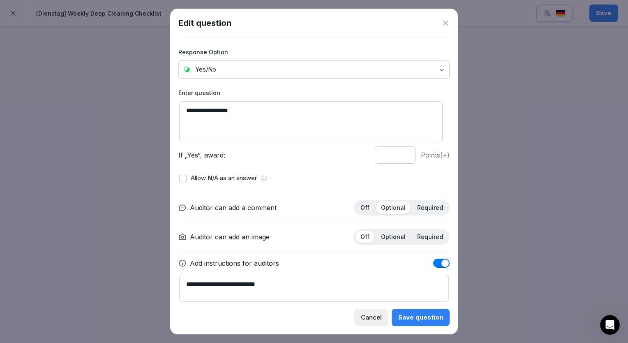
click at [445, 24] on icon at bounding box center [445, 23] width 5 height 5
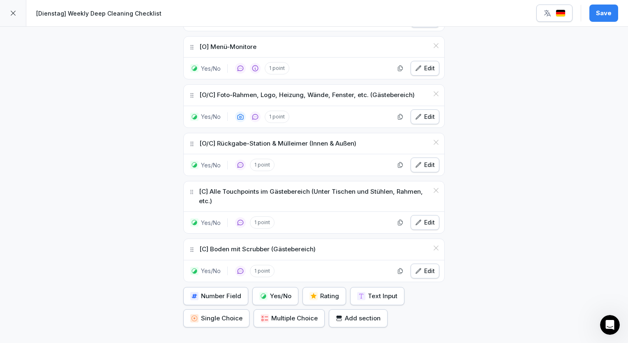
click at [594, 17] on button "Save" at bounding box center [603, 13] width 29 height 17
click at [15, 10] on icon at bounding box center [13, 13] width 7 height 7
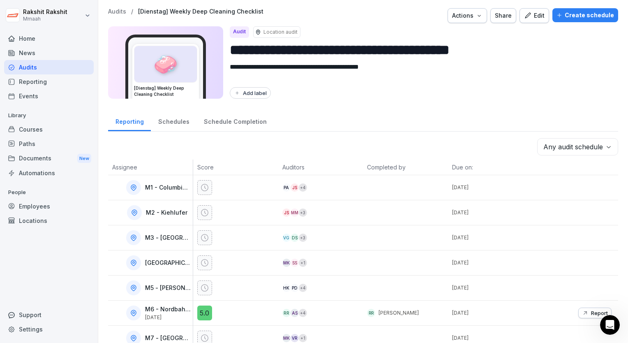
click at [32, 65] on div "Audits" at bounding box center [49, 67] width 90 height 14
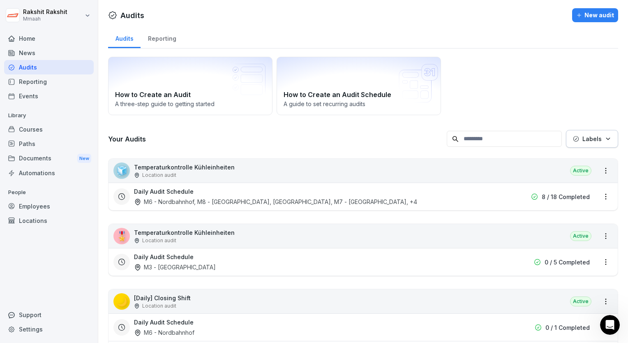
click at [496, 60] on div "How to Create an Audit A three-[PERSON_NAME] to getting started How to Create a…" at bounding box center [363, 86] width 510 height 58
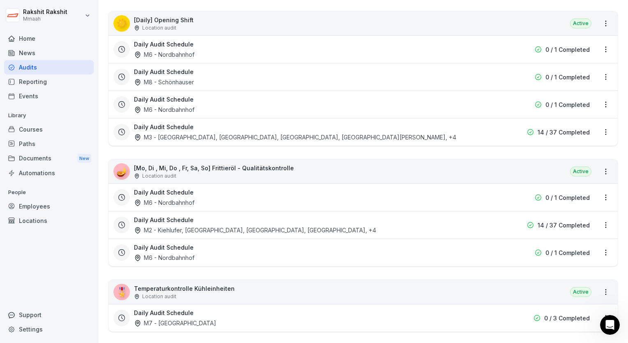
scroll to position [427, 0]
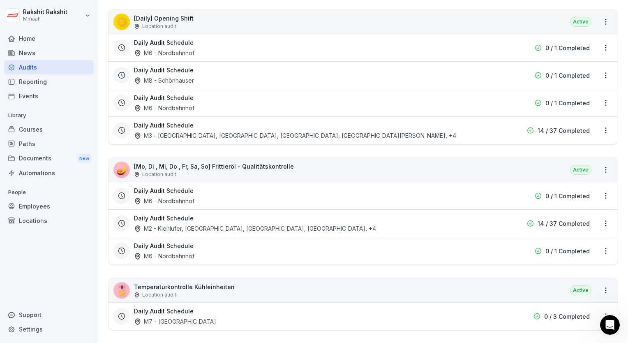
click at [394, 24] on div "☀️ [Daily] Opening Shift Location audit Active" at bounding box center [363, 22] width 509 height 24
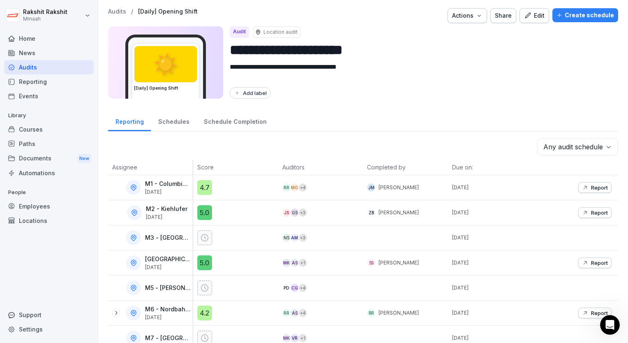
click at [534, 18] on div "Edit" at bounding box center [534, 15] width 21 height 9
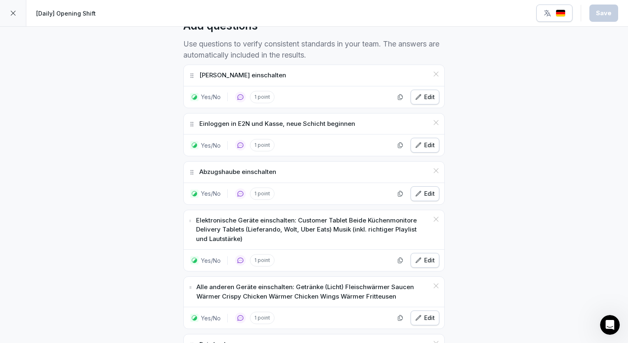
scroll to position [263, 0]
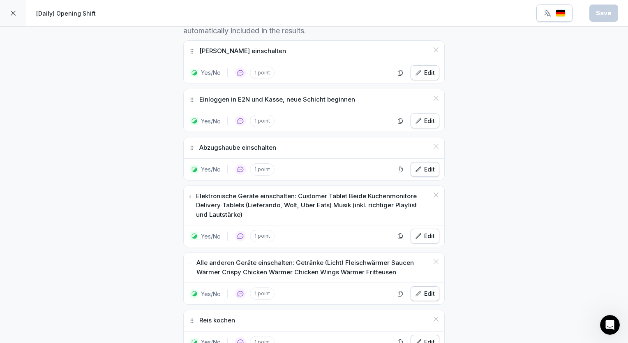
click at [423, 172] on button "Edit" at bounding box center [425, 169] width 29 height 15
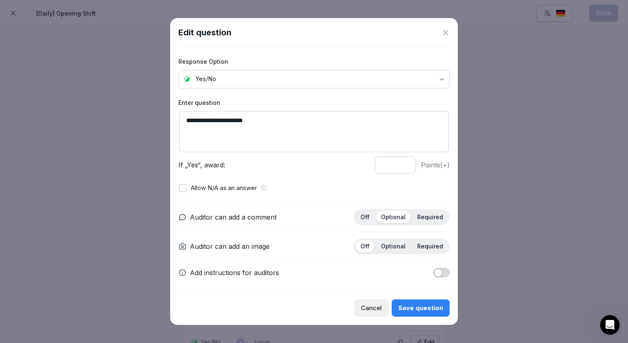
click at [445, 37] on icon at bounding box center [445, 32] width 8 height 8
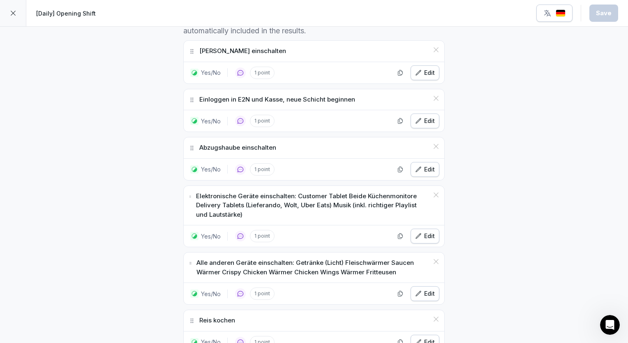
click at [12, 14] on icon at bounding box center [13, 13] width 7 height 7
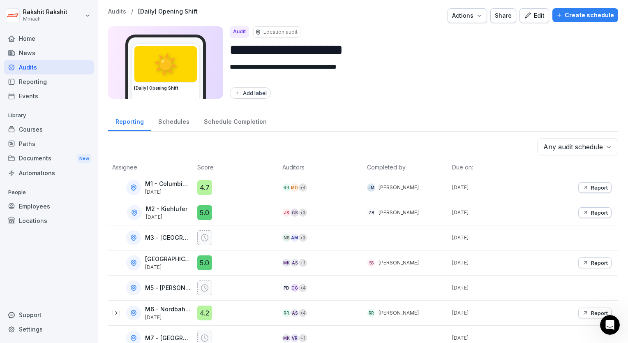
click at [39, 69] on div "Audits" at bounding box center [49, 67] width 90 height 14
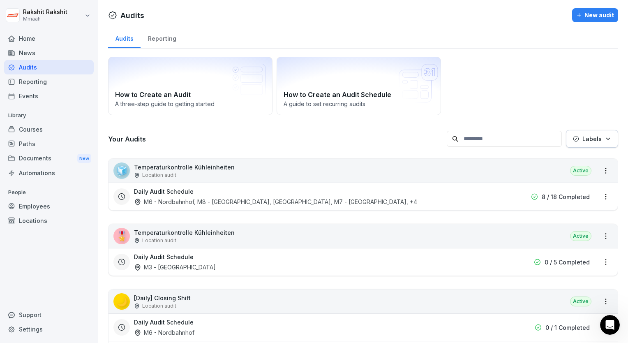
click at [51, 63] on div "Audits" at bounding box center [49, 67] width 90 height 14
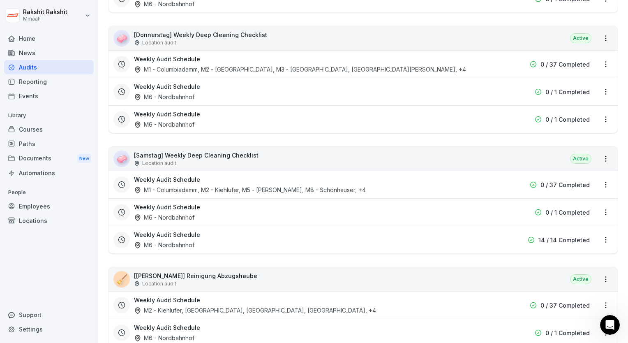
scroll to position [1414, 0]
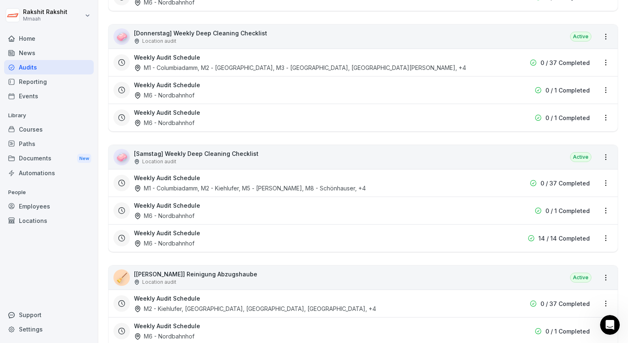
click at [342, 145] on div "🧼 [Samstag] Weekly Deep Cleaning Checklist Location audit Active" at bounding box center [363, 157] width 509 height 24
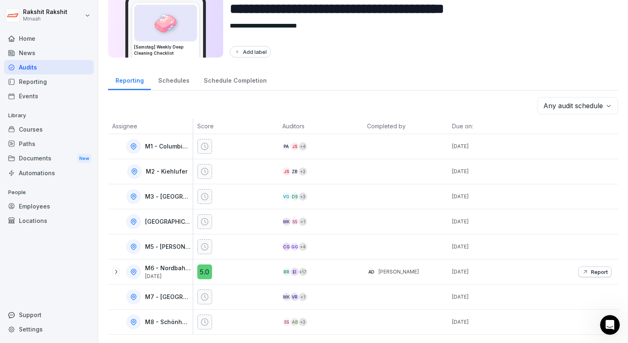
scroll to position [29, 0]
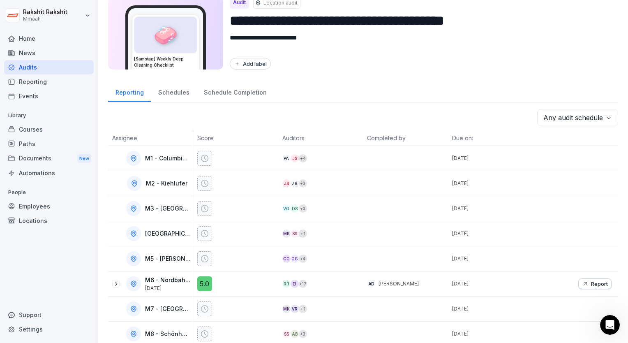
click at [527, 52] on textarea "**********" at bounding box center [418, 43] width 376 height 20
click at [574, 81] on div "Reporting Schedules Schedule Completion" at bounding box center [363, 91] width 510 height 21
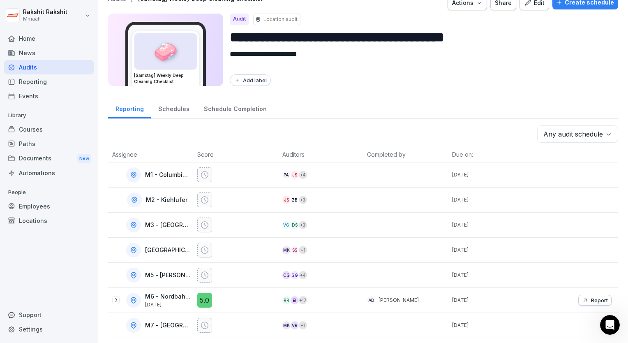
scroll to position [0, 0]
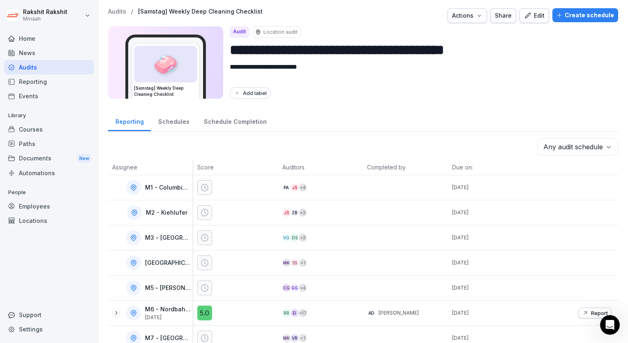
click at [536, 16] on div "Edit" at bounding box center [534, 15] width 21 height 9
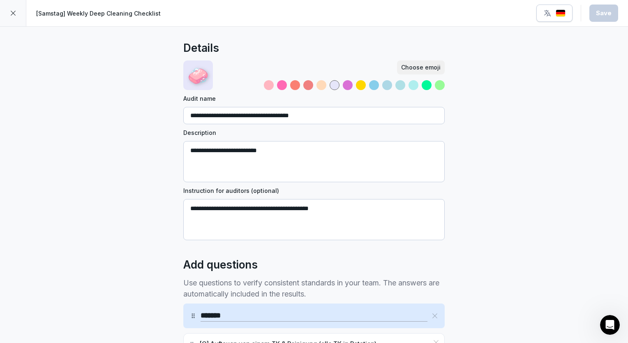
drag, startPoint x: 347, startPoint y: 208, endPoint x: 179, endPoint y: 204, distance: 168.2
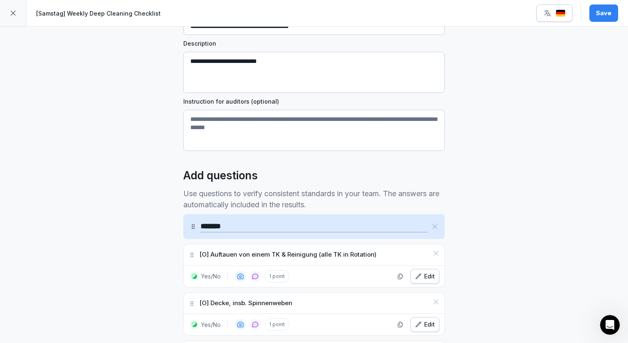
scroll to position [181, 0]
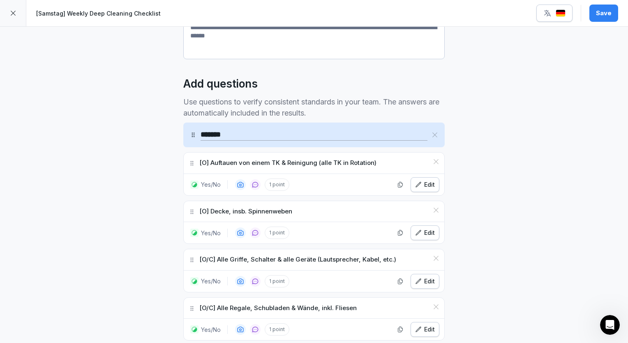
click at [416, 185] on icon "button" at bounding box center [418, 184] width 7 height 7
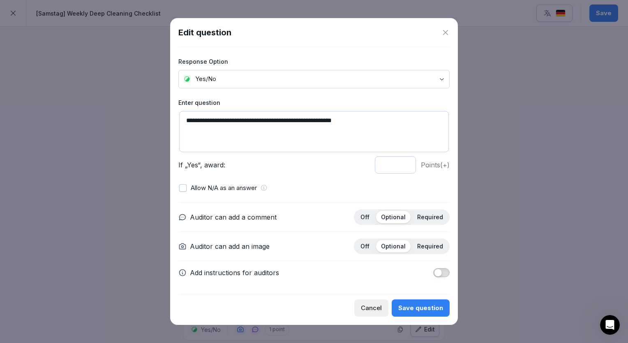
click at [406, 310] on div "Save question" at bounding box center [420, 307] width 45 height 9
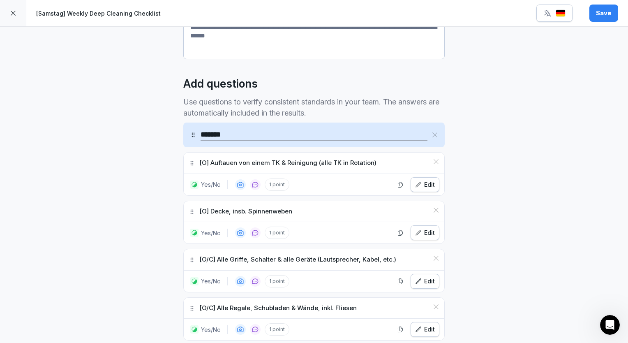
click at [423, 236] on div "Edit" at bounding box center [425, 232] width 20 height 9
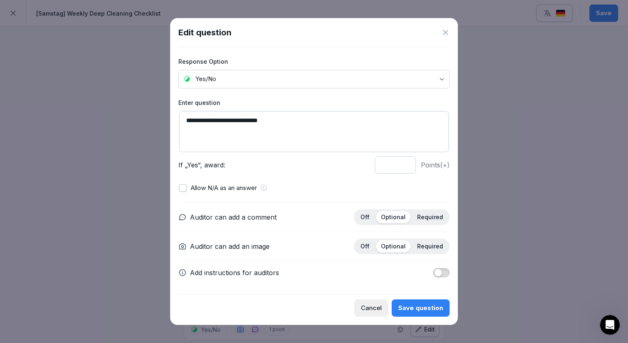
click at [417, 314] on button "Save question" at bounding box center [421, 307] width 58 height 17
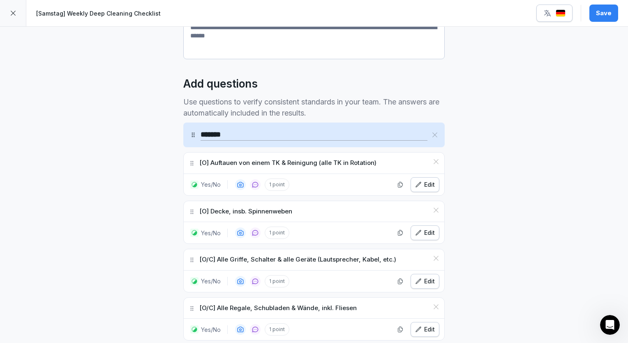
click at [422, 326] on div "Edit" at bounding box center [425, 329] width 20 height 9
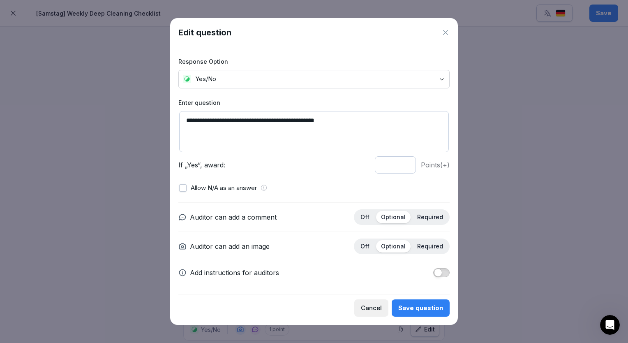
click at [415, 306] on div "Save question" at bounding box center [420, 307] width 45 height 9
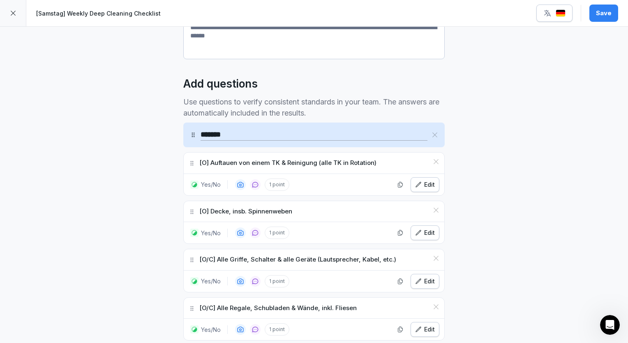
click at [605, 20] on button "Save" at bounding box center [603, 13] width 29 height 17
click at [13, 14] on icon at bounding box center [13, 13] width 7 height 7
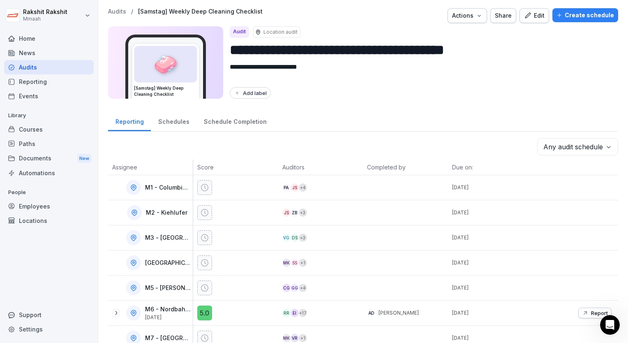
click at [39, 65] on div "Audits" at bounding box center [49, 67] width 90 height 14
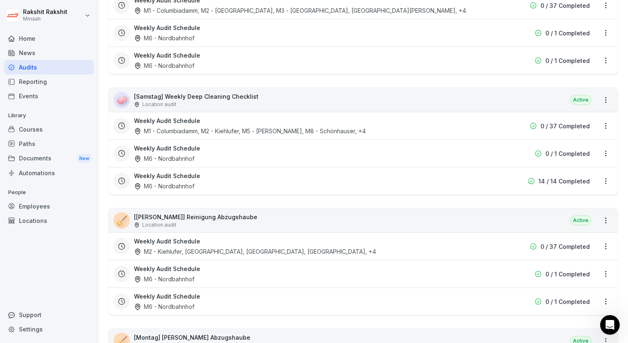
scroll to position [1496, 0]
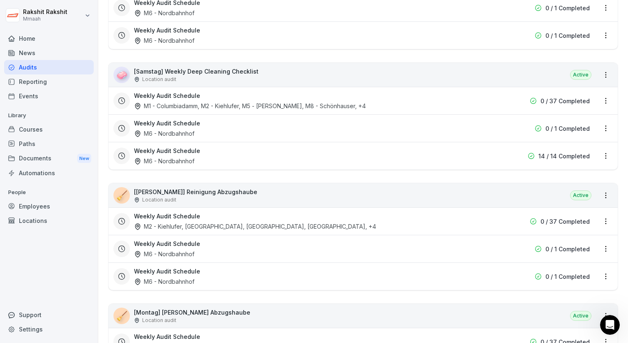
click at [253, 184] on div "🧹 [[PERSON_NAME]] Reinigung Abzugshaube Location audit Active" at bounding box center [363, 195] width 509 height 24
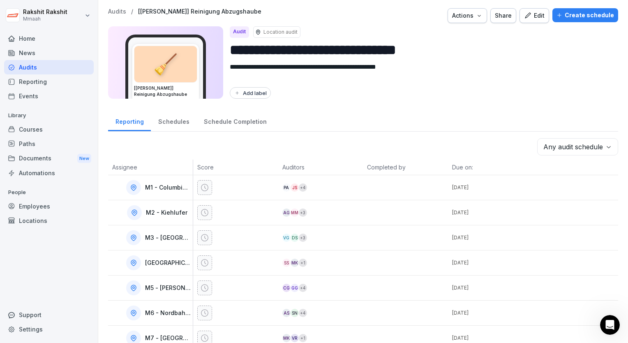
click at [529, 19] on div "Edit" at bounding box center [534, 15] width 21 height 9
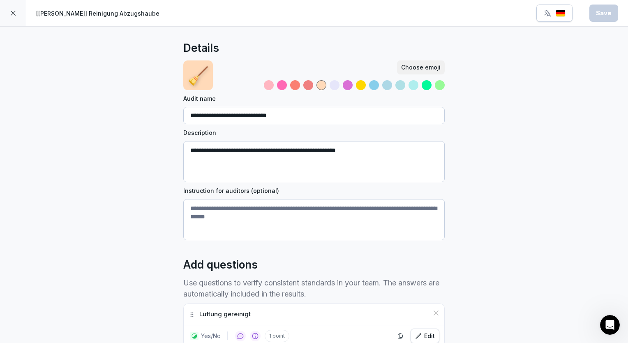
click at [146, 239] on div "**********" at bounding box center [314, 275] width 628 height 496
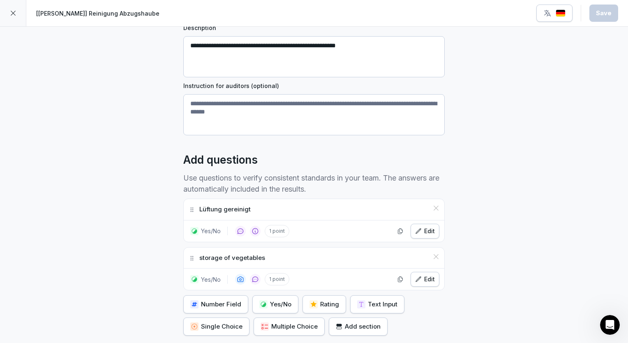
scroll to position [164, 0]
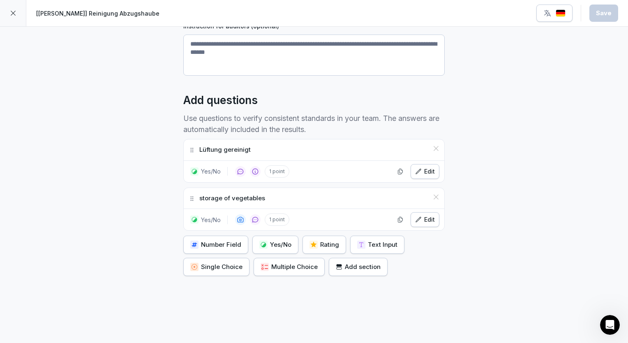
click at [419, 167] on div "Edit" at bounding box center [425, 171] width 20 height 9
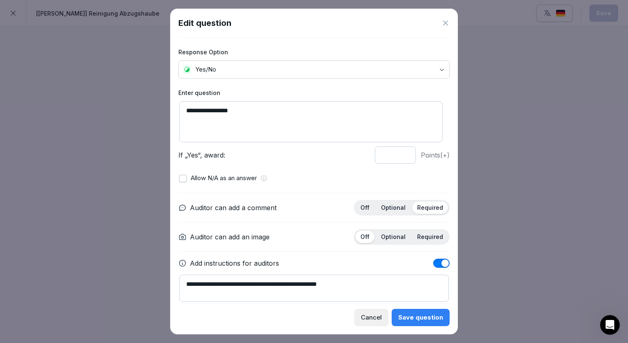
click at [391, 206] on p "Optional" at bounding box center [393, 207] width 25 height 7
click at [425, 316] on div "Save question" at bounding box center [420, 317] width 45 height 9
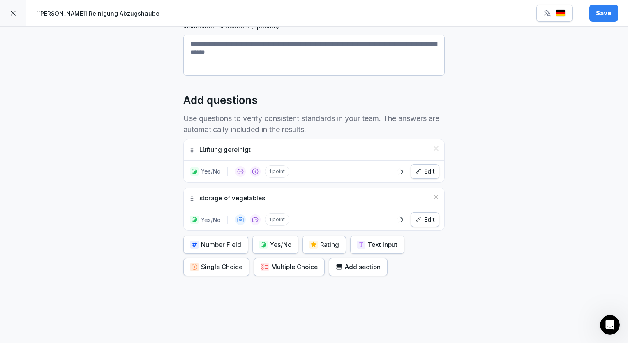
click at [419, 213] on button "Edit" at bounding box center [425, 219] width 29 height 15
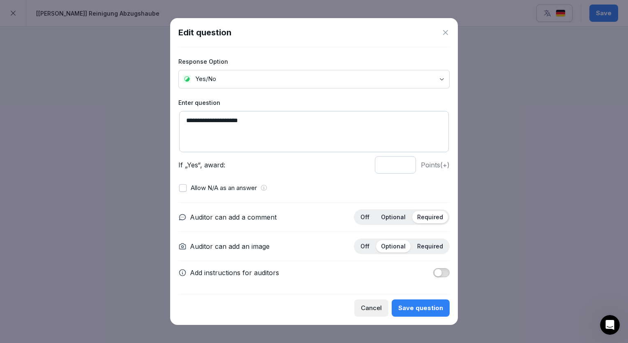
click at [394, 213] on p "Optional" at bounding box center [393, 216] width 25 height 7
click at [417, 305] on div "Save question" at bounding box center [420, 307] width 45 height 9
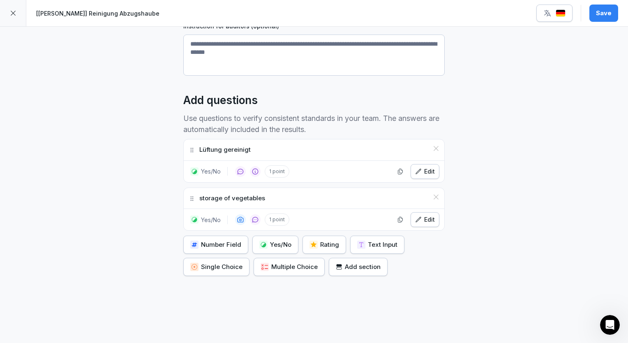
click at [610, 14] on div "Save" at bounding box center [604, 13] width 16 height 9
click at [13, 10] on icon at bounding box center [13, 13] width 7 height 7
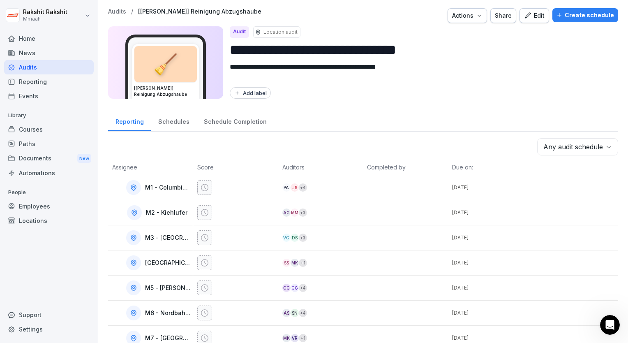
click at [33, 68] on div "Audits" at bounding box center [49, 67] width 90 height 14
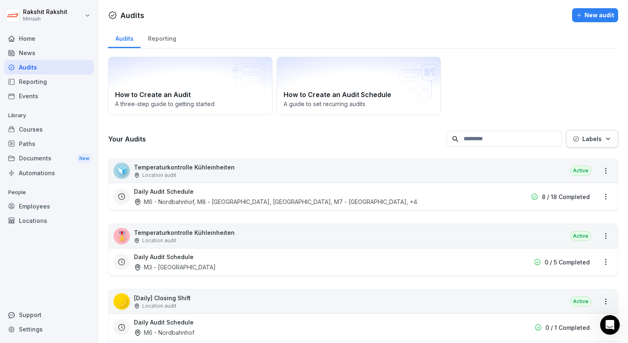
click at [531, 72] on div "How to Create an Audit A three-[PERSON_NAME] to getting started How to Create a…" at bounding box center [363, 86] width 510 height 58
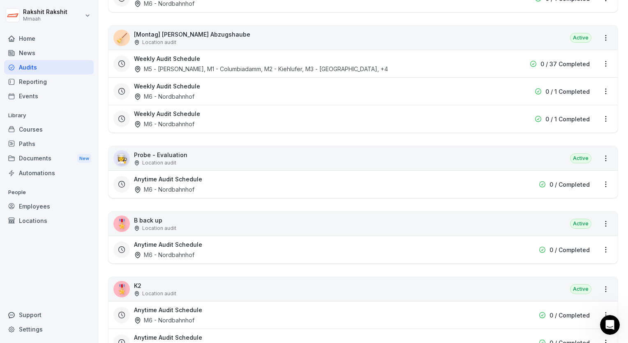
scroll to position [1776, 0]
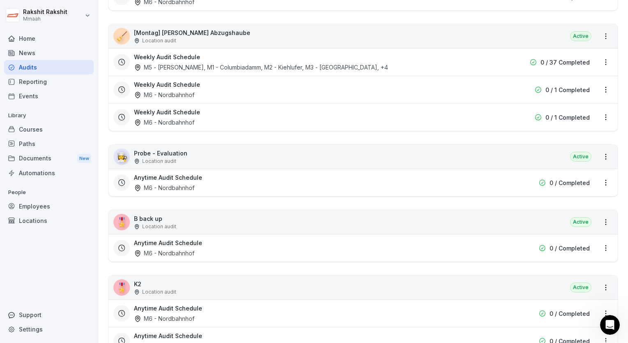
click at [282, 25] on div "🧹 [Montag] [PERSON_NAME] Abzugshaube Location audit Active" at bounding box center [363, 36] width 509 height 24
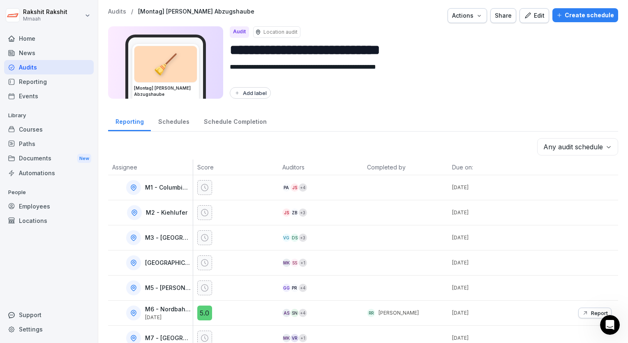
click at [536, 16] on div "Edit" at bounding box center [534, 15] width 21 height 9
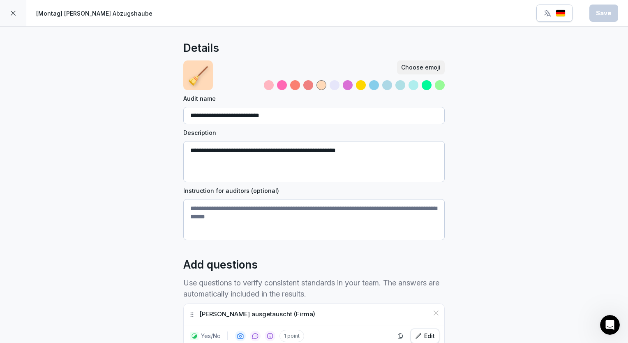
click at [495, 208] on div "**********" at bounding box center [314, 251] width 628 height 448
click at [14, 14] on icon at bounding box center [13, 13] width 7 height 7
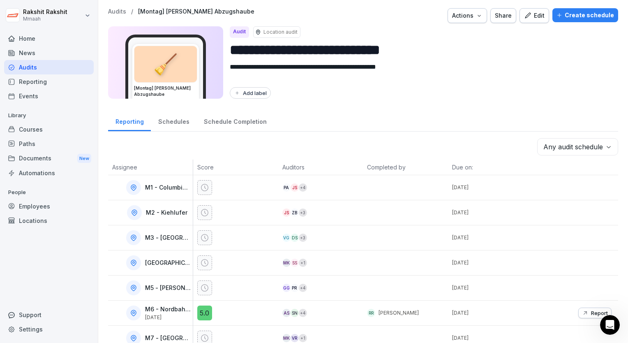
click at [33, 65] on div "Audits" at bounding box center [49, 67] width 90 height 14
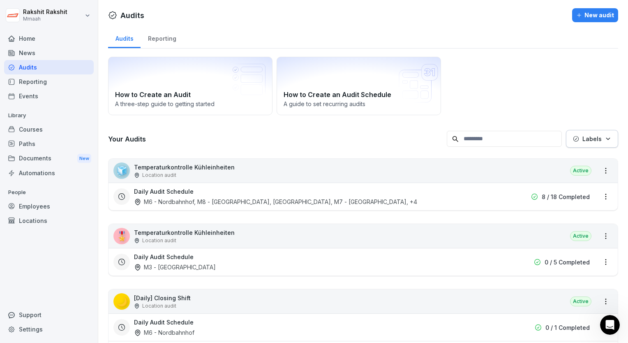
click at [543, 95] on div "How to Create an Audit A three-[PERSON_NAME] to getting started How to Create a…" at bounding box center [363, 86] width 510 height 58
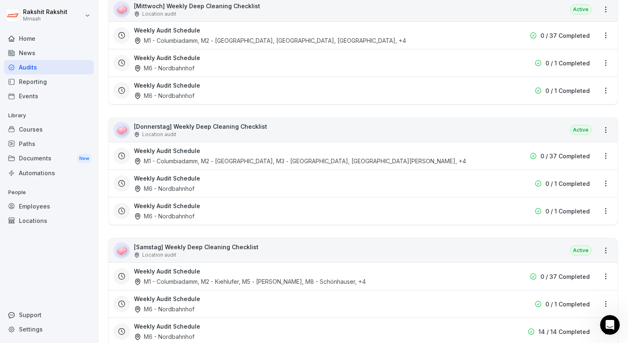
scroll to position [1299, 0]
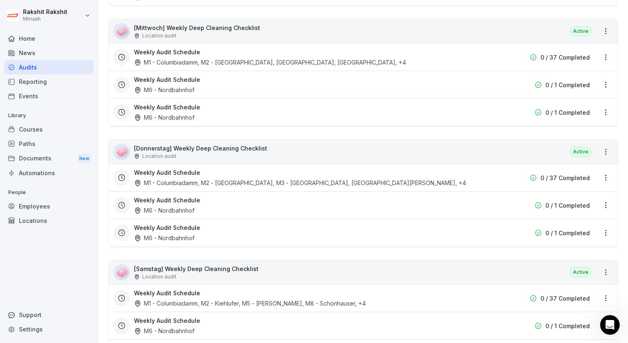
click at [354, 36] on div "🧼 [Mittwoch] Weekly Deep Cleaning Checklist Location audit Active" at bounding box center [363, 31] width 509 height 24
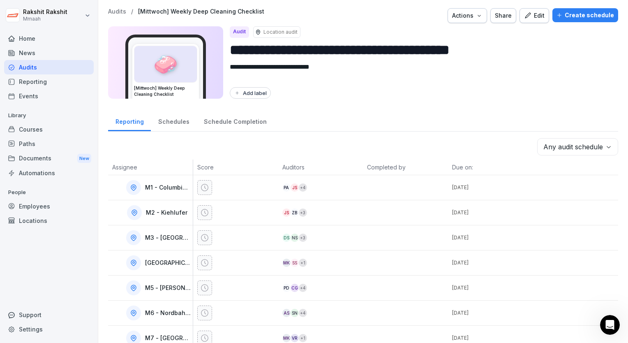
click at [535, 14] on div "Edit" at bounding box center [534, 15] width 21 height 9
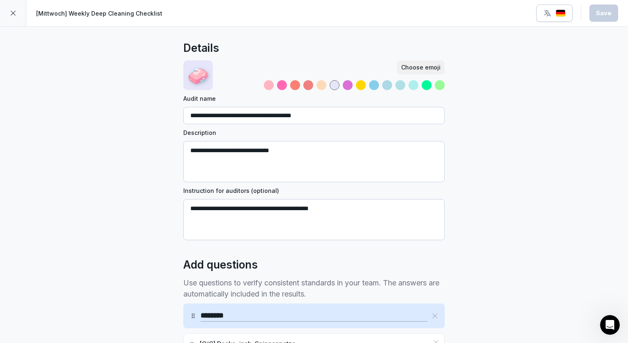
drag, startPoint x: 347, startPoint y: 210, endPoint x: 184, endPoint y: 209, distance: 162.8
click at [184, 209] on textarea "**********" at bounding box center [313, 219] width 261 height 41
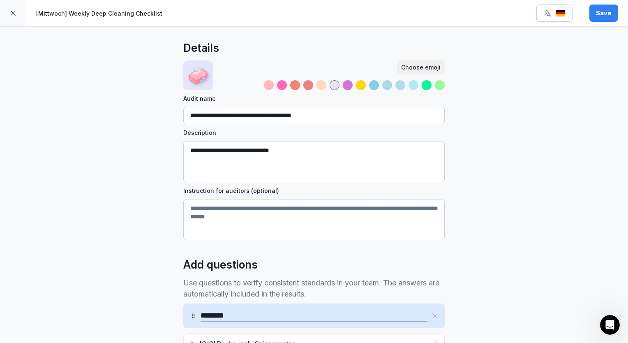
click at [77, 208] on div "**********" at bounding box center [314, 338] width 628 height 622
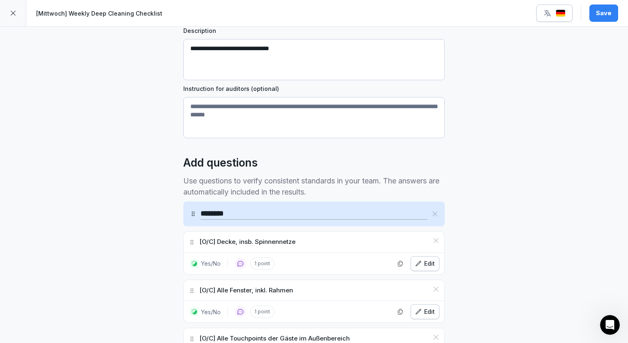
scroll to position [148, 0]
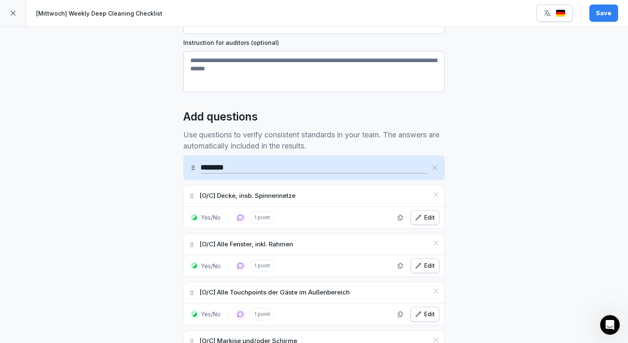
click at [424, 221] on div "Edit" at bounding box center [425, 217] width 20 height 9
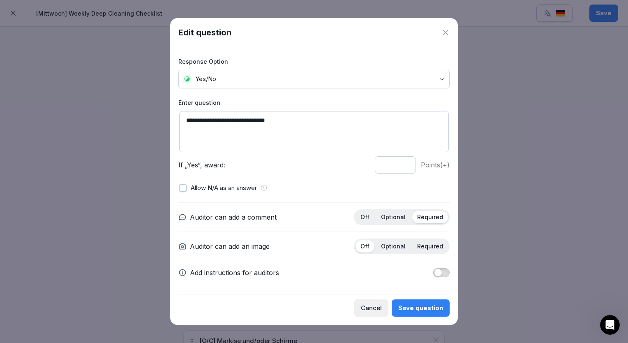
click at [397, 221] on div "Optional" at bounding box center [393, 217] width 35 height 12
click at [419, 297] on div "Cancel Save question" at bounding box center [313, 305] width 271 height 23
click at [420, 305] on div "Save question" at bounding box center [420, 307] width 45 height 9
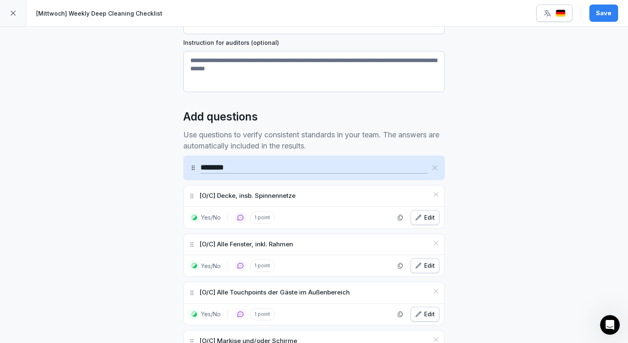
click at [520, 244] on div "**********" at bounding box center [314, 190] width 628 height 622
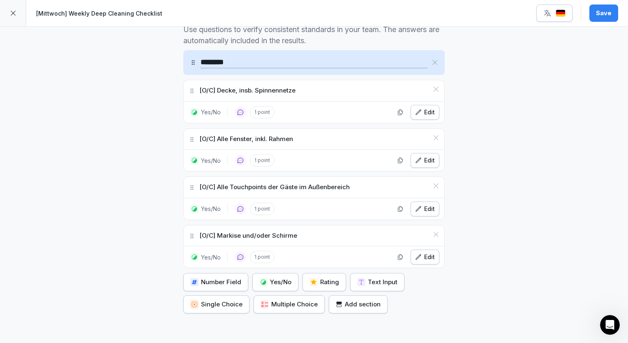
scroll to position [279, 0]
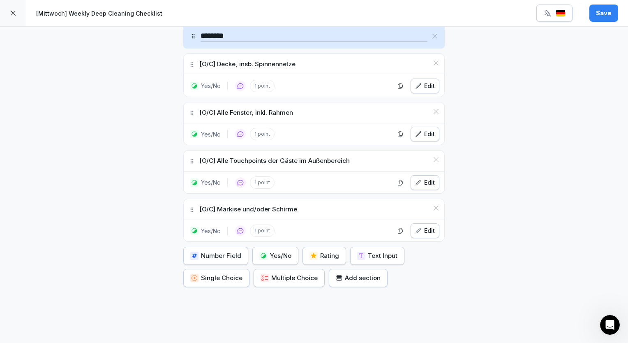
click at [424, 132] on div "Edit" at bounding box center [425, 133] width 20 height 9
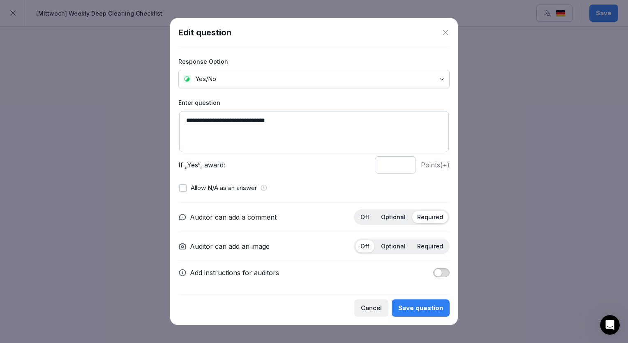
click at [394, 217] on p "Optional" at bounding box center [393, 216] width 25 height 7
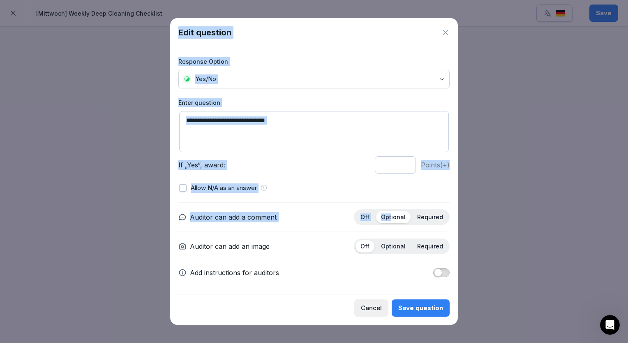
drag, startPoint x: 394, startPoint y: 217, endPoint x: 500, endPoint y: 278, distance: 123.0
click at [500, 278] on body "**********" at bounding box center [314, 171] width 628 height 343
click at [500, 278] on div at bounding box center [314, 171] width 628 height 343
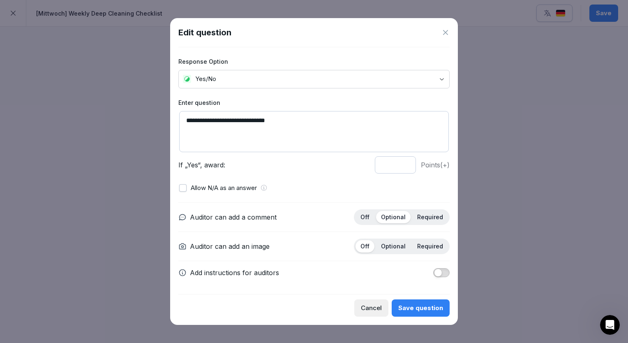
click at [424, 307] on div "Save question" at bounding box center [420, 307] width 45 height 9
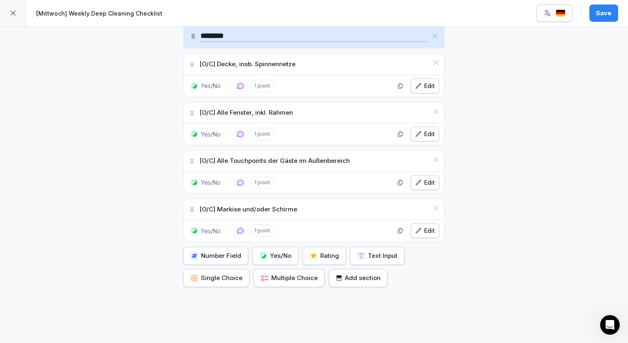
click at [419, 226] on div "Edit" at bounding box center [425, 230] width 20 height 9
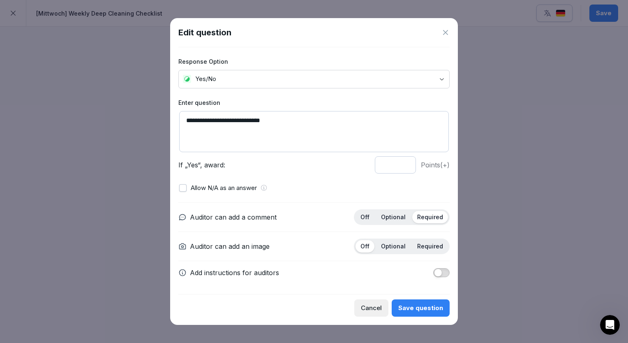
click at [396, 214] on p "Optional" at bounding box center [393, 216] width 25 height 7
click at [424, 303] on div "Save question" at bounding box center [420, 307] width 45 height 9
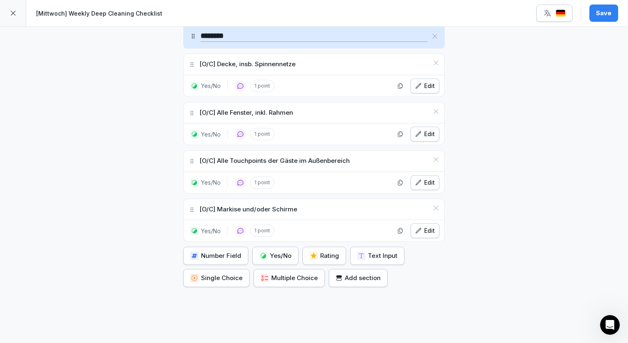
click at [612, 10] on button "Save" at bounding box center [603, 13] width 29 height 17
click at [13, 14] on icon at bounding box center [13, 13] width 7 height 7
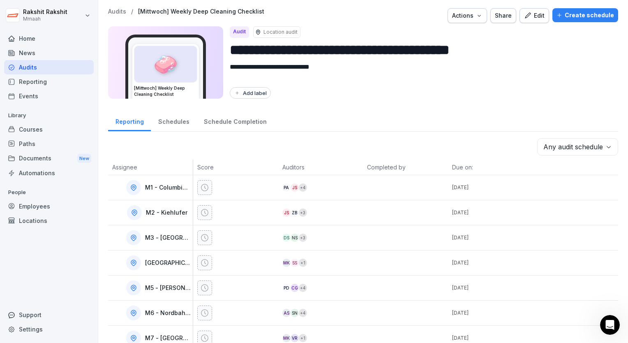
click at [49, 68] on div "Audits" at bounding box center [49, 67] width 90 height 14
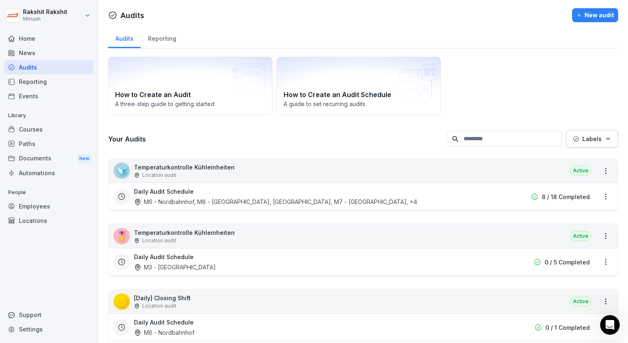
click at [530, 109] on div "How to Create an Audit A three-[PERSON_NAME] to getting started How to Create a…" at bounding box center [363, 86] width 510 height 58
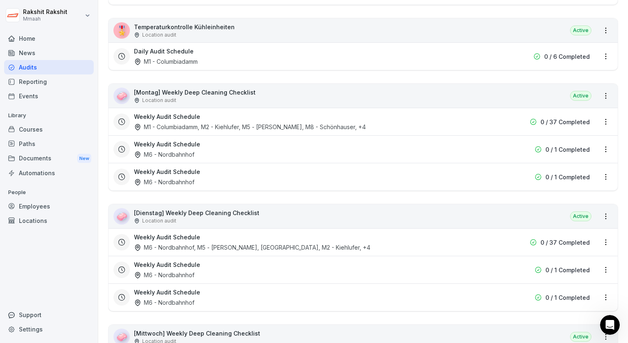
scroll to position [1003, 0]
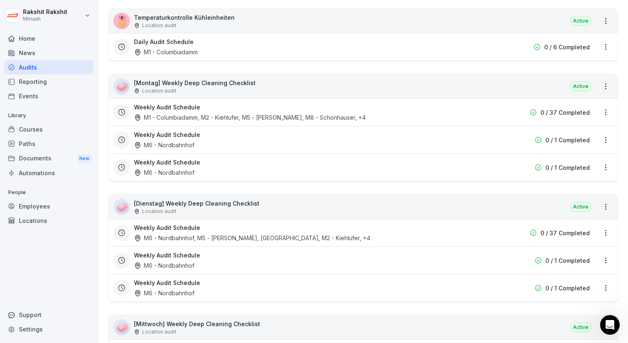
click at [320, 199] on div "🧼 [Dienstag] Weekly Deep Cleaning Checklist Location audit Active" at bounding box center [363, 207] width 509 height 24
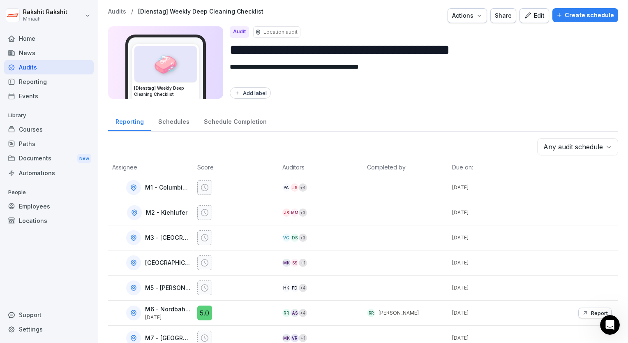
click at [528, 17] on icon "button" at bounding box center [527, 15] width 7 height 7
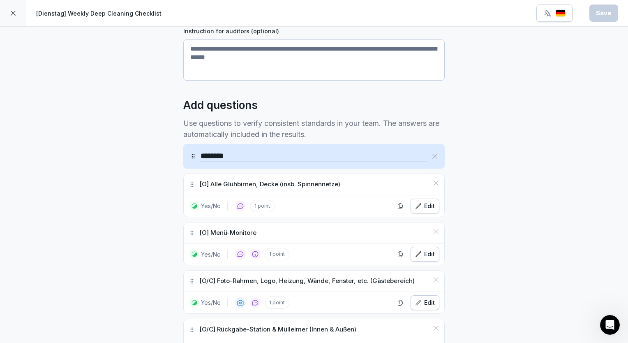
scroll to position [164, 0]
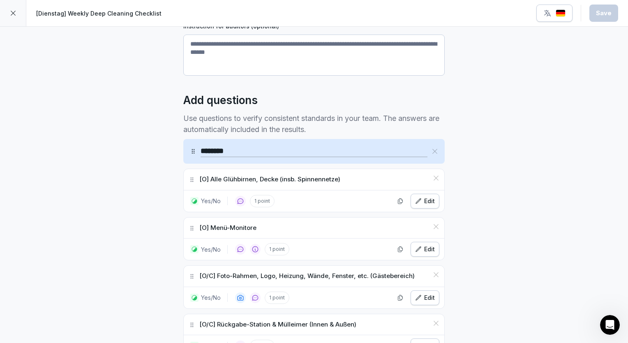
click at [418, 200] on icon "button" at bounding box center [418, 201] width 7 height 7
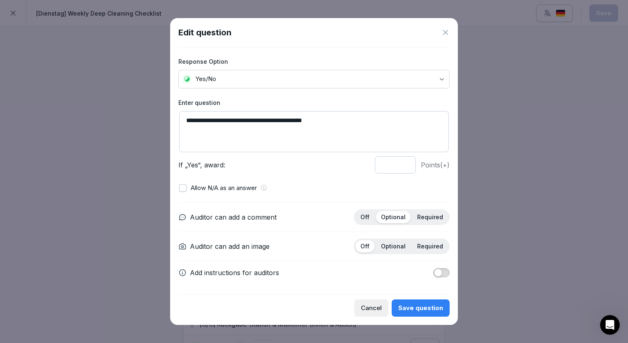
click at [448, 36] on icon at bounding box center [445, 32] width 8 height 8
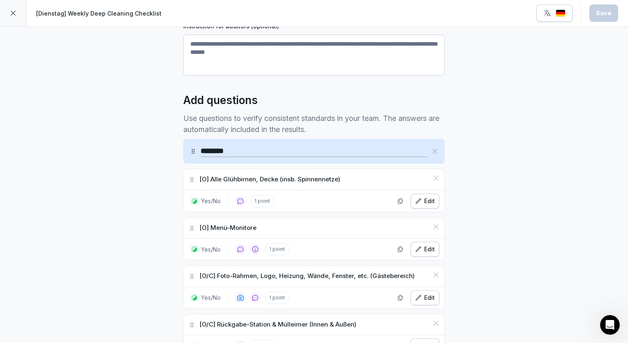
click at [467, 59] on div "**********" at bounding box center [314, 226] width 628 height 728
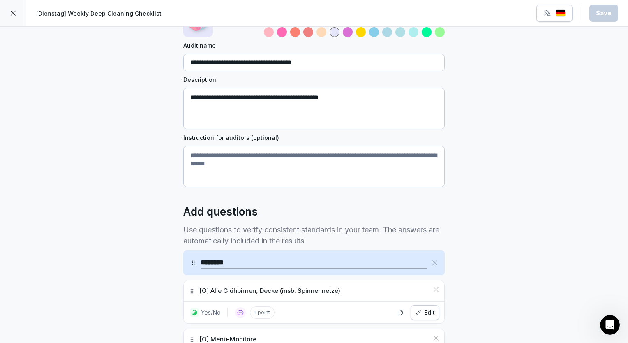
scroll to position [33, 0]
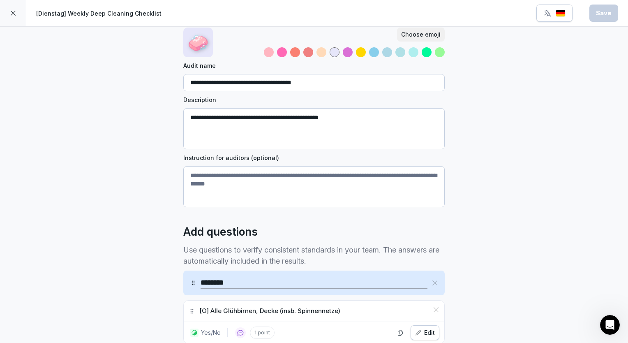
click at [248, 180] on textarea "Instruction for auditors (optional)" at bounding box center [313, 186] width 261 height 41
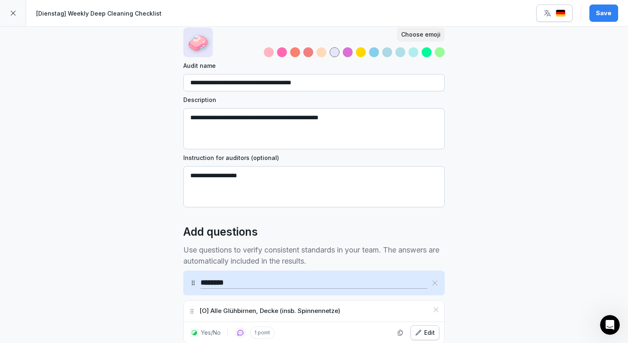
type textarea "**********"
click at [608, 15] on div "Save" at bounding box center [604, 13] width 16 height 9
click at [556, 14] on div "button" at bounding box center [554, 13] width 22 height 8
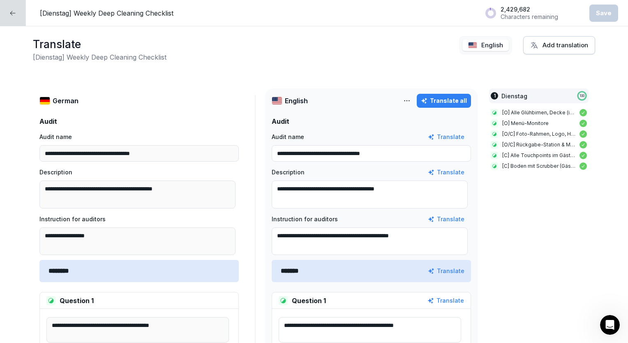
click at [422, 101] on icon "button" at bounding box center [424, 101] width 6 height 6
type textarea "**********"
click at [600, 20] on button "Save" at bounding box center [603, 13] width 29 height 17
click at [16, 17] on div at bounding box center [13, 13] width 26 height 26
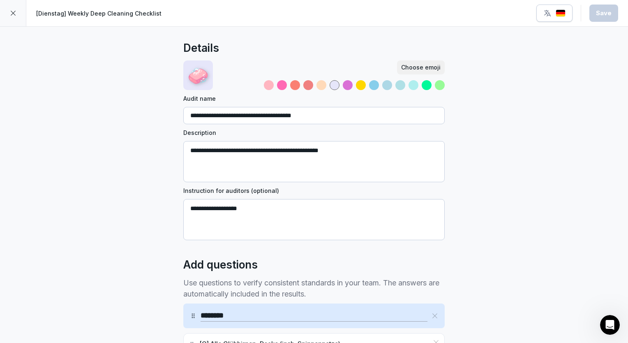
click at [16, 17] on div at bounding box center [13, 13] width 26 height 26
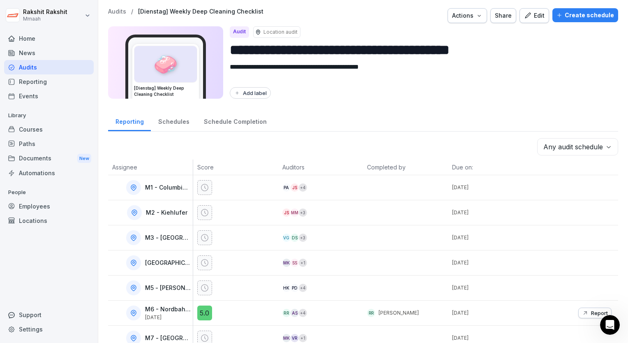
click at [60, 70] on div "Audits" at bounding box center [49, 67] width 90 height 14
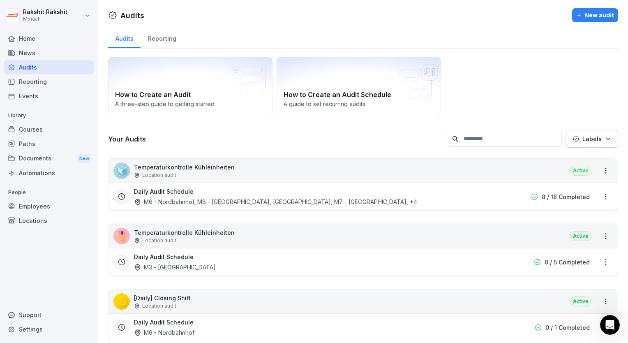
click at [537, 96] on div "How to Create an Audit A three-[PERSON_NAME] to getting started How to Create a…" at bounding box center [363, 86] width 510 height 58
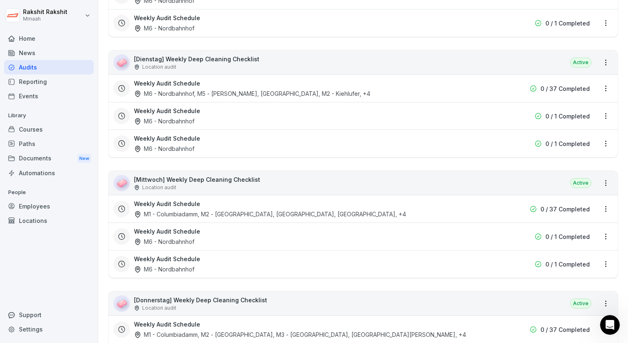
scroll to position [1151, 0]
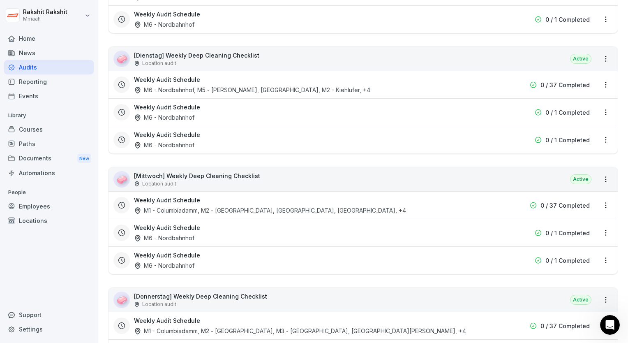
click at [255, 175] on div "🧼 [Mittwoch] Weekly Deep Cleaning Checklist Location audit Active" at bounding box center [363, 179] width 509 height 24
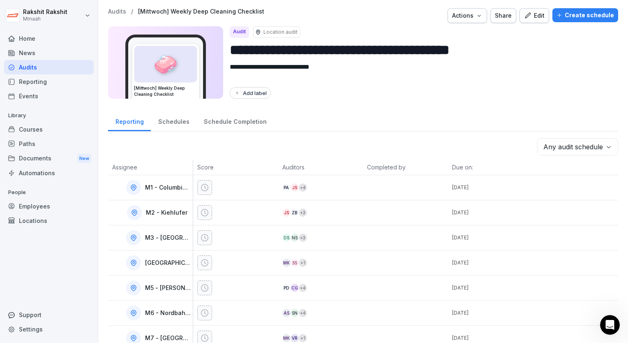
click at [531, 18] on div "Edit" at bounding box center [534, 15] width 21 height 9
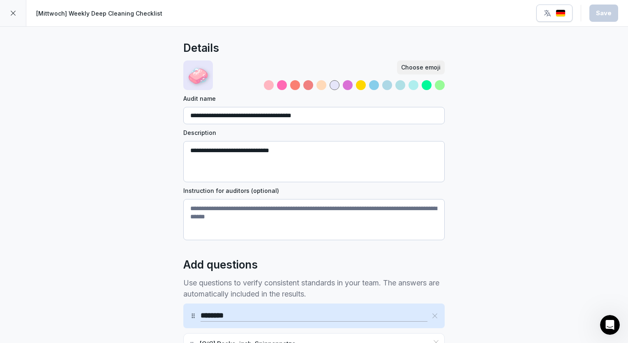
click at [267, 222] on textarea "Instruction for auditors (optional)" at bounding box center [313, 219] width 261 height 41
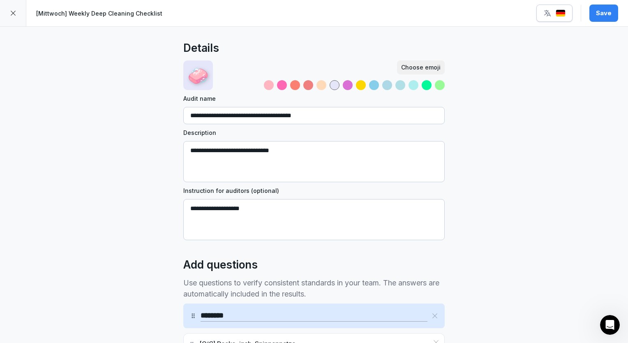
type textarea "**********"
click at [604, 19] on button "Save" at bounding box center [603, 13] width 29 height 17
click at [554, 17] on button "button" at bounding box center [554, 13] width 36 height 17
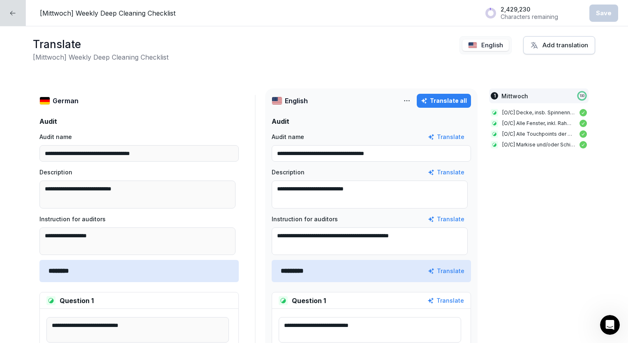
click at [442, 101] on div "Translate all" at bounding box center [444, 100] width 46 height 9
type textarea "**********"
click at [561, 46] on div "Add translation" at bounding box center [559, 45] width 58 height 9
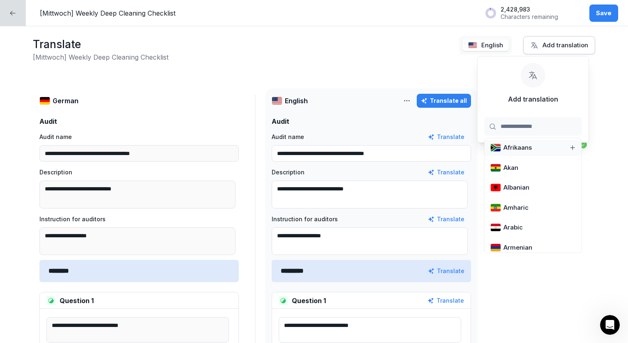
click at [490, 42] on p "English" at bounding box center [492, 45] width 22 height 9
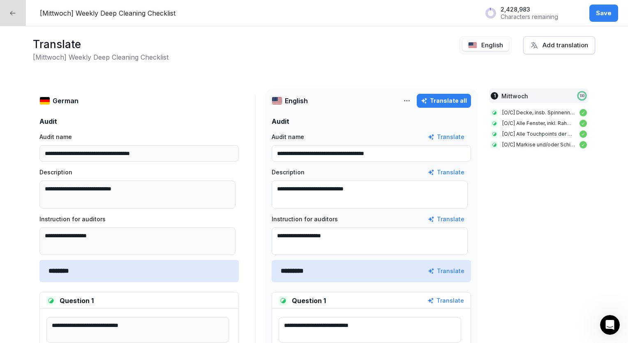
click at [608, 11] on div "Save" at bounding box center [604, 13] width 16 height 9
click at [11, 17] on div at bounding box center [13, 13] width 26 height 26
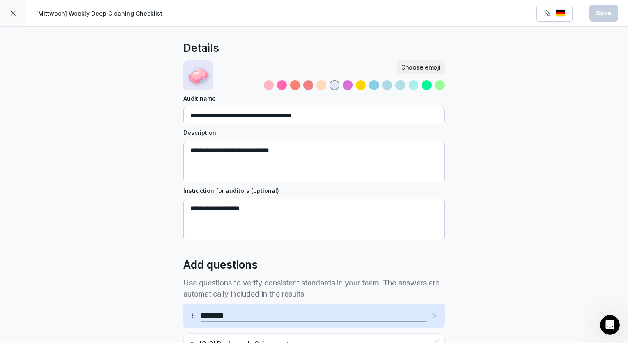
click at [11, 17] on div at bounding box center [13, 13] width 26 height 26
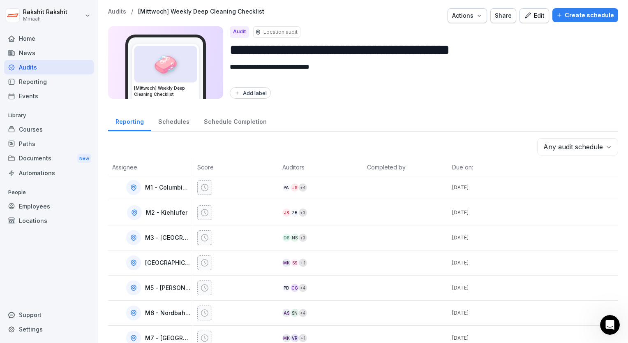
click at [51, 68] on div "Audits" at bounding box center [49, 67] width 90 height 14
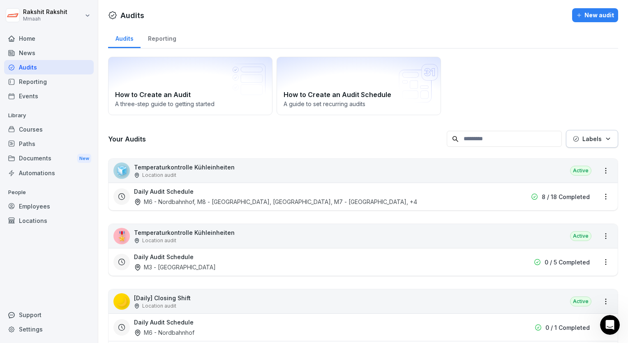
click at [47, 67] on div "Audits" at bounding box center [49, 67] width 90 height 14
click at [59, 67] on div "Audits" at bounding box center [49, 67] width 90 height 14
click at [498, 73] on div "How to Create an Audit A three-[PERSON_NAME] to getting started How to Create a…" at bounding box center [363, 86] width 510 height 58
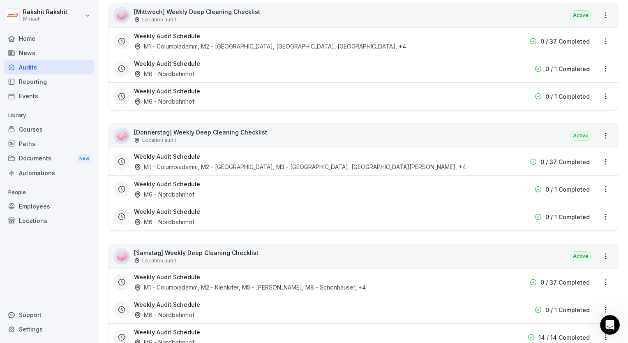
scroll to position [1315, 0]
click at [319, 134] on div "🧼 [Donnerstag] Weekly Deep Cleaning Checklist Location audit Active" at bounding box center [363, 135] width 509 height 24
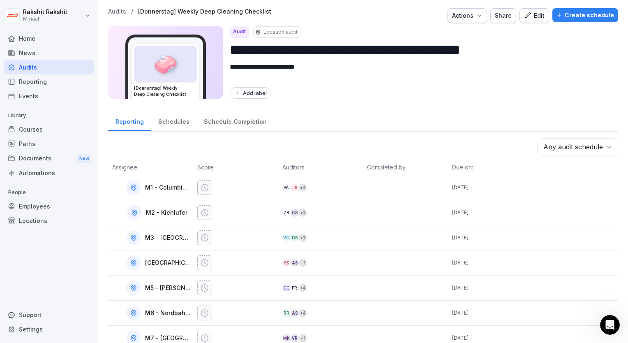
click at [529, 9] on button "Edit" at bounding box center [535, 15] width 30 height 15
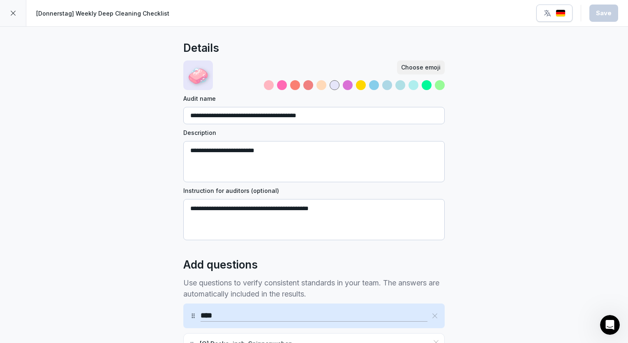
drag, startPoint x: 353, startPoint y: 208, endPoint x: 181, endPoint y: 204, distance: 172.7
click at [183, 204] on textarea "**********" at bounding box center [313, 219] width 261 height 41
type textarea "**********"
click at [603, 7] on button "Save" at bounding box center [603, 13] width 29 height 17
click at [556, 13] on div "button" at bounding box center [554, 13] width 22 height 8
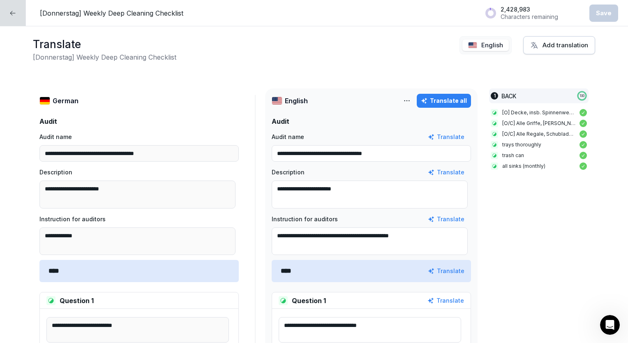
click at [453, 102] on div "Translate all" at bounding box center [444, 100] width 46 height 9
type textarea "**********"
click at [596, 12] on button "Save" at bounding box center [603, 13] width 29 height 17
click at [15, 12] on icon at bounding box center [12, 13] width 7 height 7
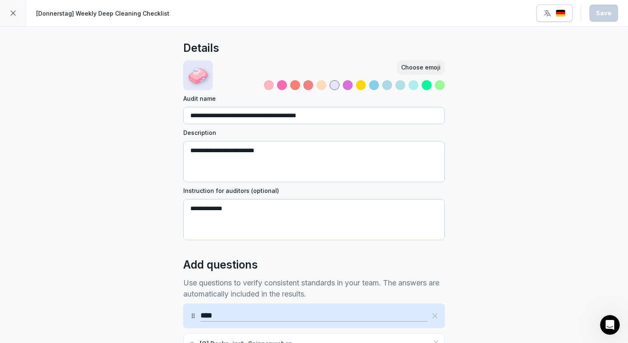
click at [15, 12] on icon at bounding box center [13, 13] width 7 height 7
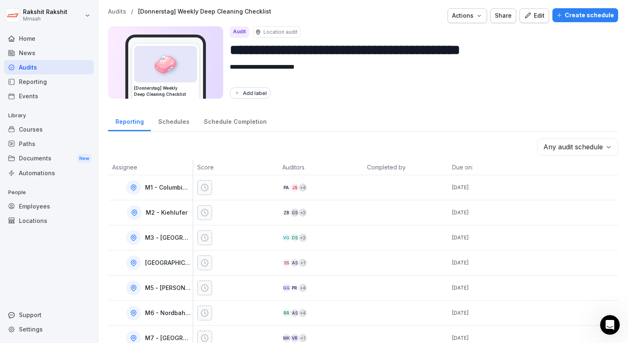
click at [74, 63] on div "Audits" at bounding box center [49, 67] width 90 height 14
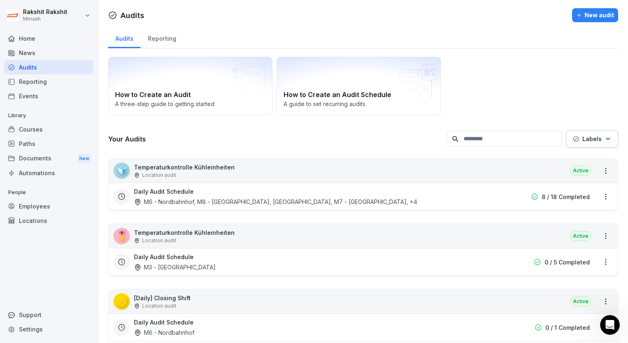
click at [539, 85] on div "How to Create an Audit A three-[PERSON_NAME] to getting started How to Create a…" at bounding box center [363, 86] width 510 height 58
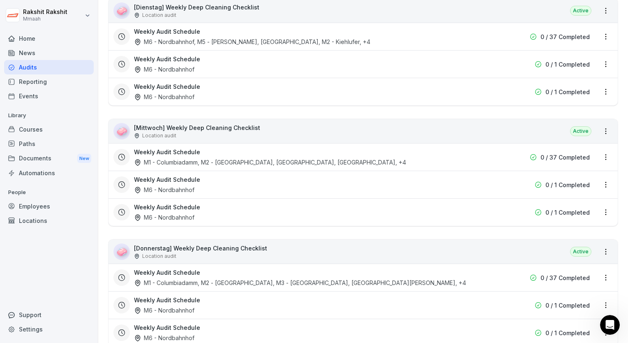
scroll to position [1200, 0]
click at [279, 243] on div "🧼 [Donnerstag] Weekly Deep Cleaning Checklist Location audit Active" at bounding box center [363, 250] width 509 height 24
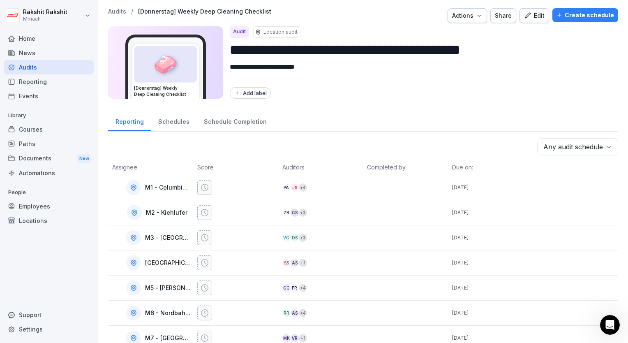
click at [533, 11] on div "Edit" at bounding box center [534, 15] width 21 height 9
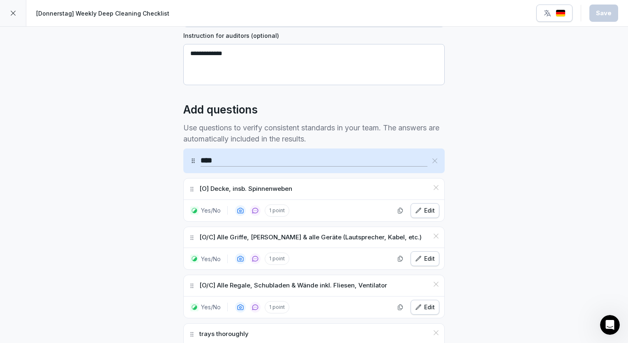
scroll to position [164, 0]
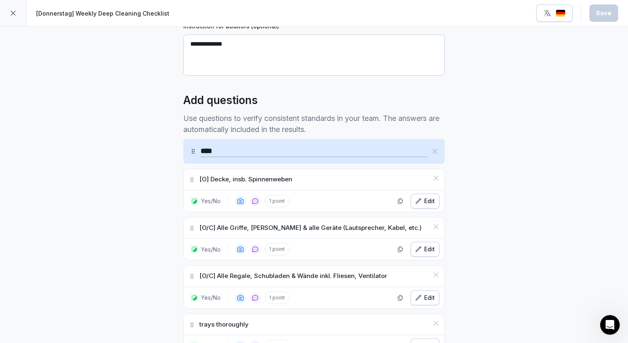
click at [430, 201] on div "Edit" at bounding box center [425, 200] width 20 height 9
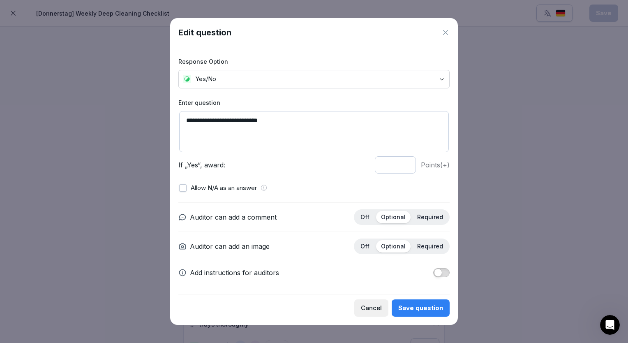
click at [416, 306] on div "Save question" at bounding box center [420, 307] width 45 height 9
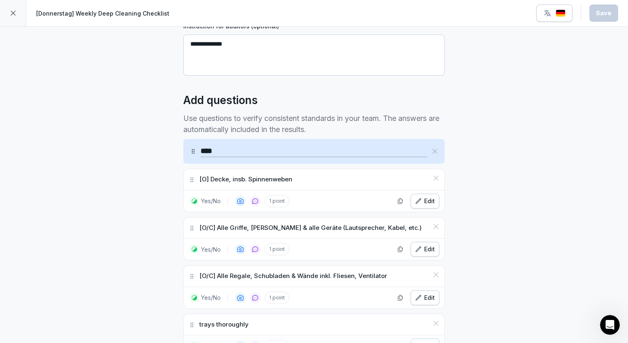
click at [603, 193] on div "**********" at bounding box center [314, 221] width 628 height 718
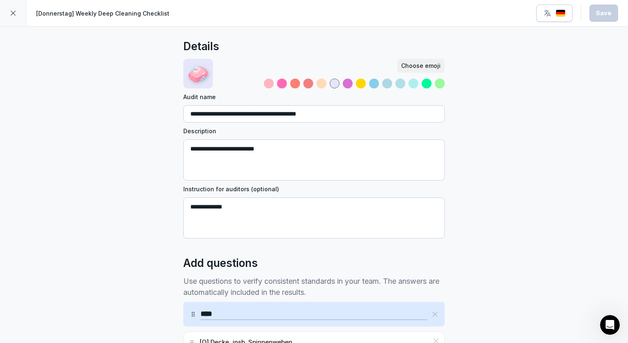
scroll to position [0, 0]
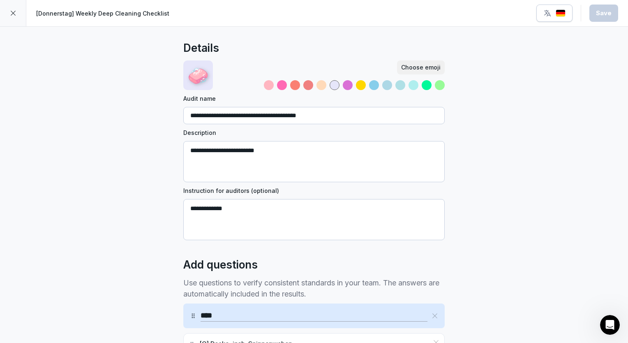
click at [15, 13] on icon at bounding box center [13, 13] width 7 height 7
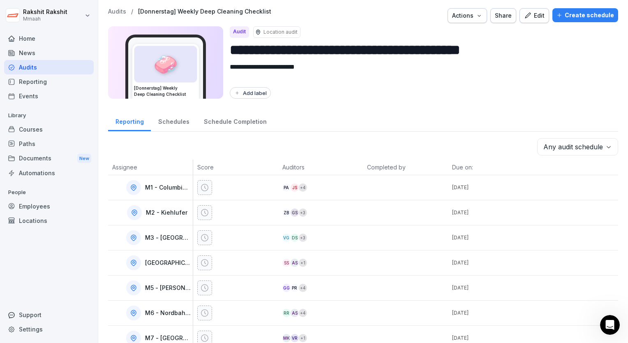
click at [41, 69] on div "Audits" at bounding box center [49, 67] width 90 height 14
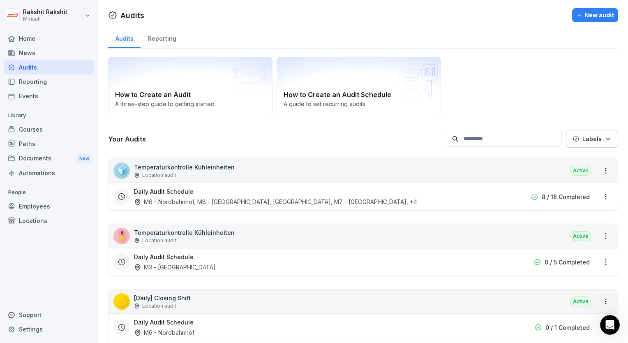
click at [187, 143] on div "Your Audits Labels" at bounding box center [363, 139] width 510 height 18
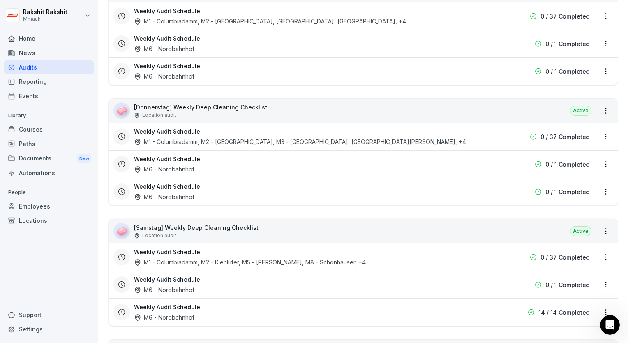
scroll to position [1447, 0]
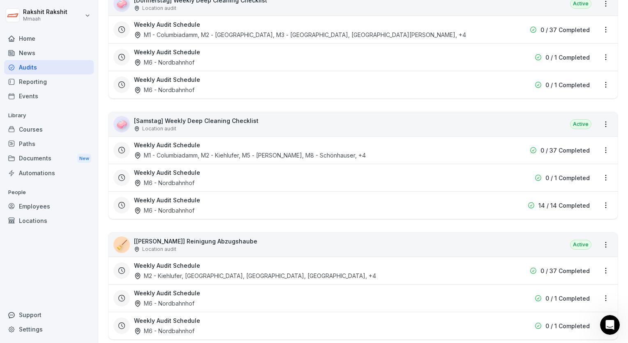
click at [250, 118] on p "[Samstag] Weekly Deep Cleaning Checklist" at bounding box center [196, 120] width 125 height 9
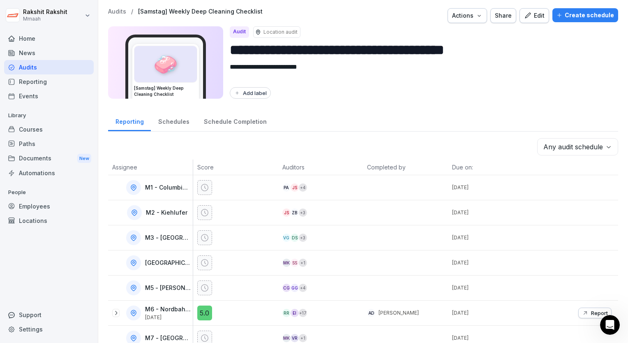
click at [533, 13] on div "Edit" at bounding box center [534, 15] width 21 height 9
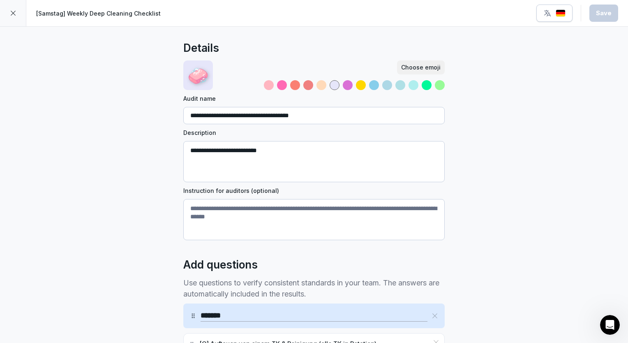
click at [303, 212] on textarea "Instruction for auditors (optional)" at bounding box center [313, 219] width 261 height 41
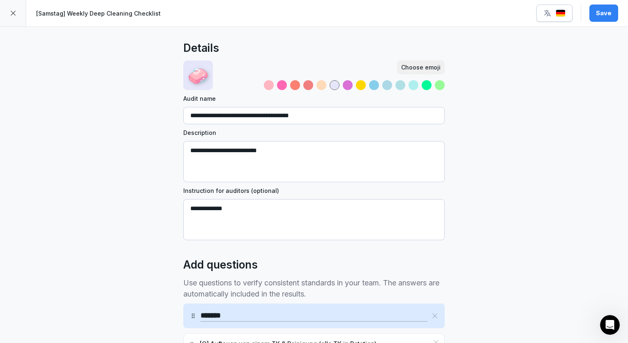
type textarea "**********"
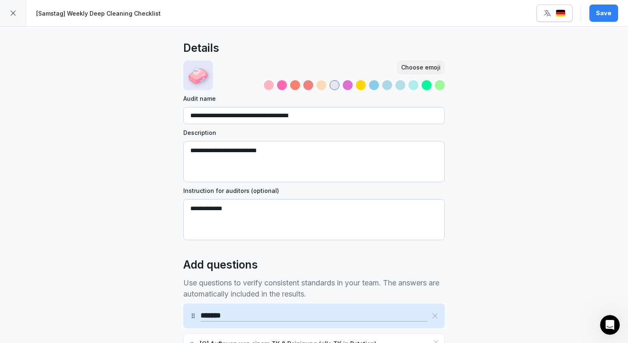
click at [602, 17] on div "Save" at bounding box center [604, 13] width 16 height 9
click at [556, 12] on div "button" at bounding box center [554, 13] width 22 height 8
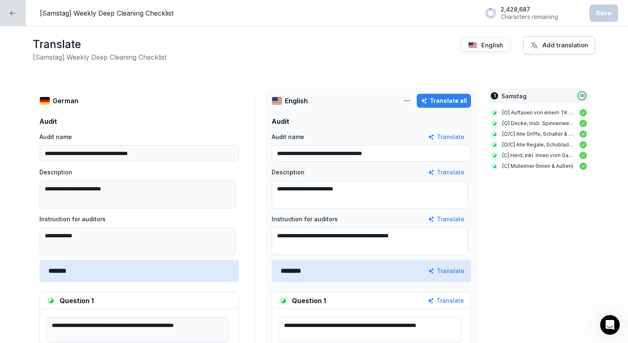
click at [459, 98] on div "Translate all" at bounding box center [444, 100] width 46 height 9
type textarea "**********"
click at [601, 16] on div "Save" at bounding box center [604, 13] width 16 height 9
click at [12, 18] on div at bounding box center [13, 13] width 26 height 26
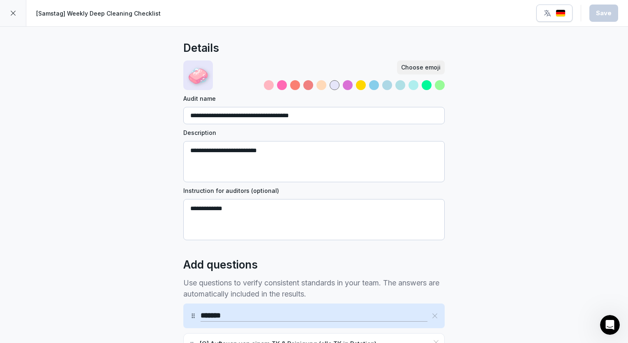
click at [14, 14] on icon at bounding box center [13, 13] width 7 height 7
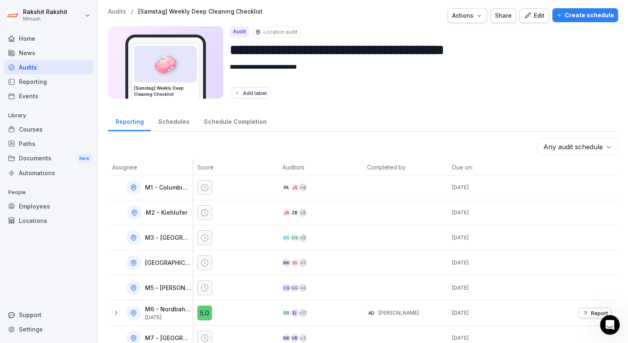
click at [62, 67] on div "Audits" at bounding box center [49, 67] width 90 height 14
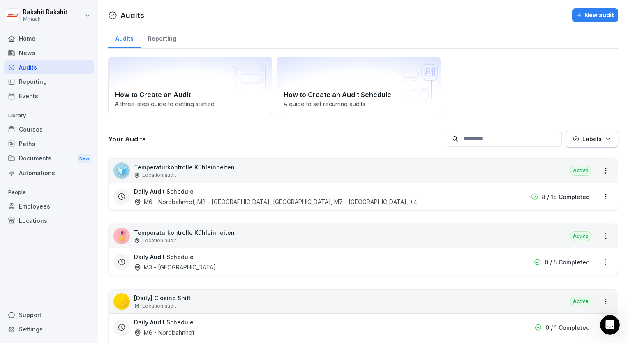
click at [508, 83] on div "How to Create an Audit A three-[PERSON_NAME] to getting started How to Create a…" at bounding box center [363, 86] width 510 height 58
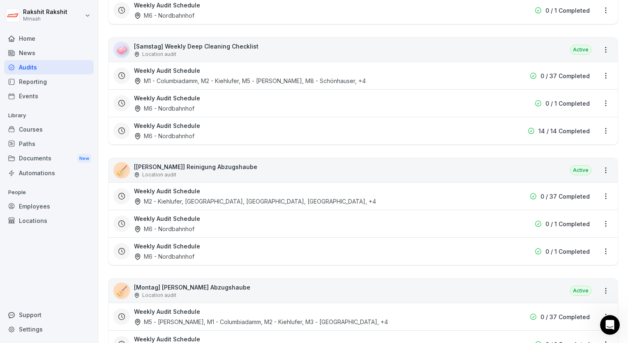
scroll to position [1545, 0]
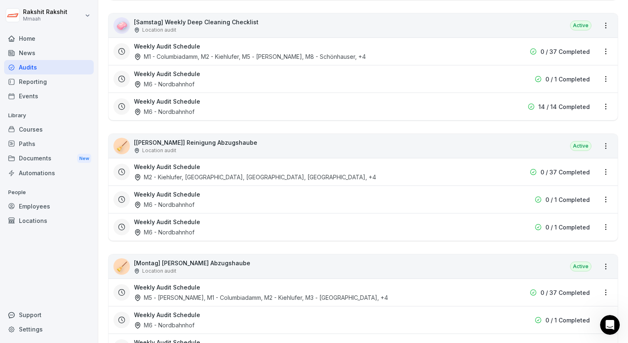
click at [344, 138] on div "🧹 [[PERSON_NAME]] Reinigung Abzugshaube Location audit Active" at bounding box center [363, 146] width 509 height 24
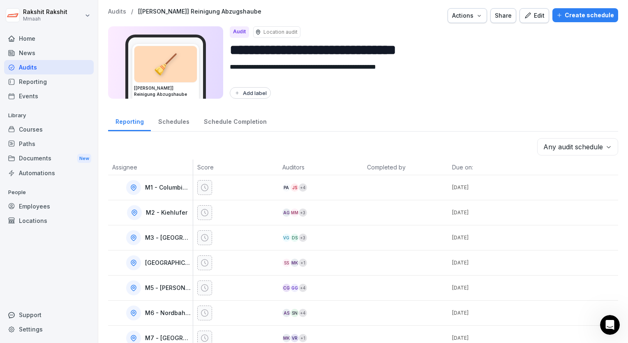
click at [536, 12] on div "Edit" at bounding box center [534, 15] width 21 height 9
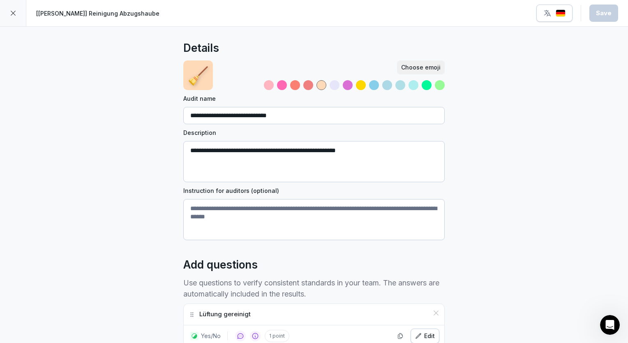
click at [175, 187] on div "**********" at bounding box center [314, 275] width 628 height 496
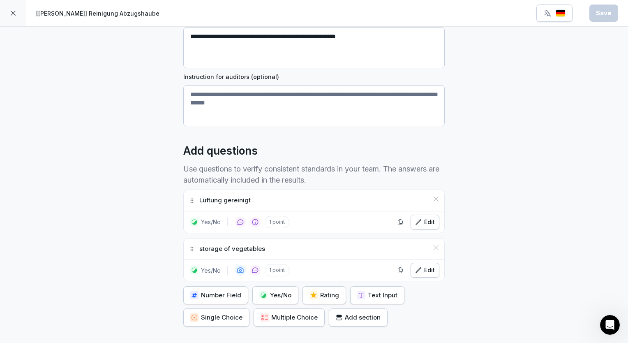
scroll to position [181, 0]
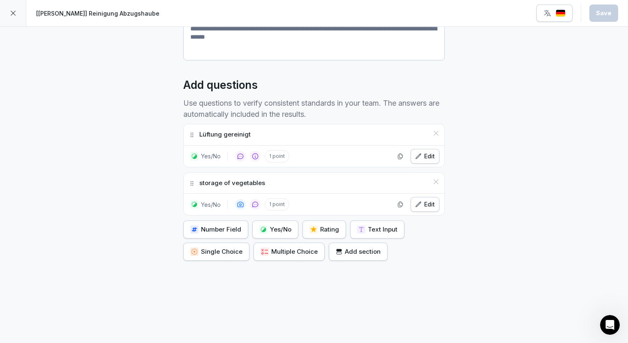
click at [419, 157] on div "Edit" at bounding box center [425, 156] width 20 height 9
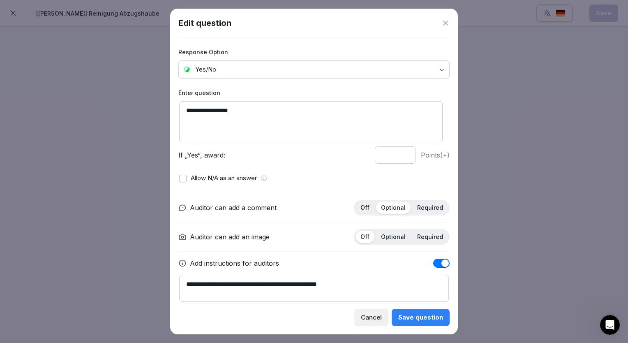
click at [447, 20] on icon at bounding box center [445, 23] width 8 height 8
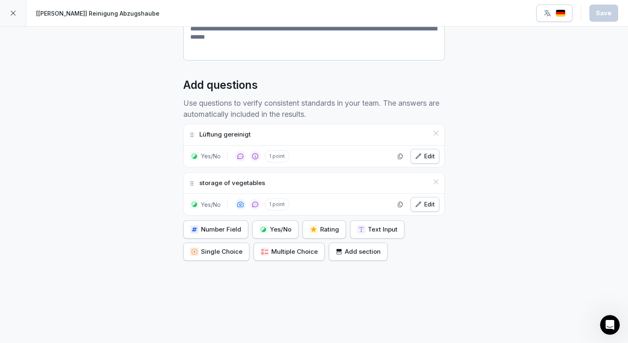
click at [12, 12] on icon at bounding box center [13, 13] width 7 height 7
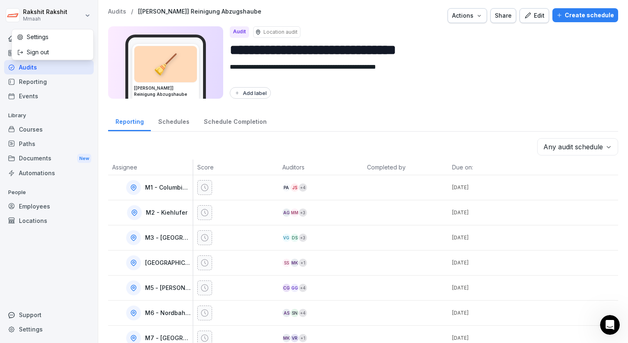
click at [12, 12] on html "**********" at bounding box center [314, 171] width 628 height 343
click at [27, 64] on html "**********" at bounding box center [314, 171] width 628 height 343
click at [39, 67] on div "Audits" at bounding box center [49, 67] width 90 height 14
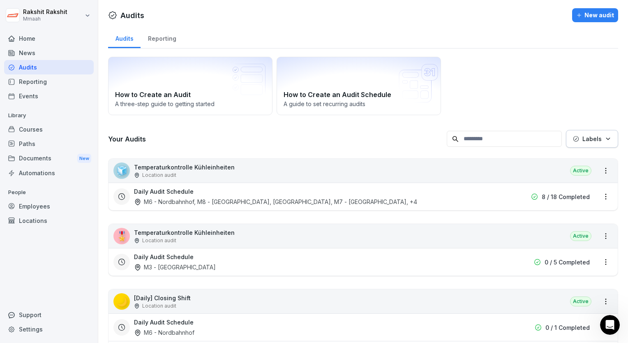
click at [39, 67] on div "Audits" at bounding box center [49, 67] width 90 height 14
click at [30, 41] on div "Home" at bounding box center [49, 38] width 90 height 14
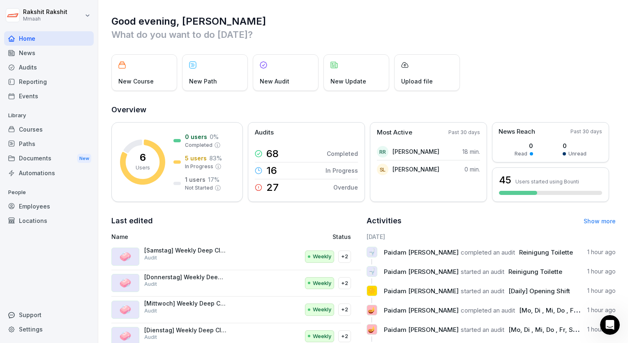
click at [556, 50] on div "Good evening, [PERSON_NAME] What do you want to do [DATE]? New Course New Path …" at bounding box center [363, 208] width 530 height 417
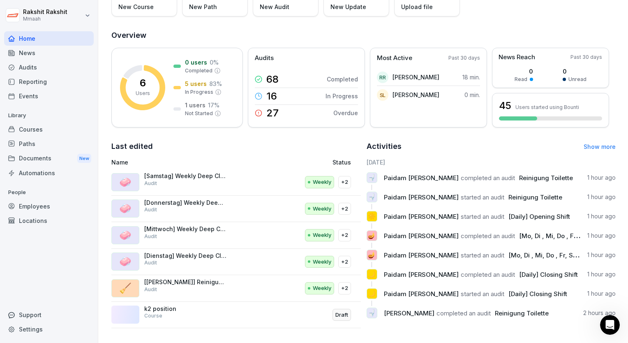
scroll to position [80, 0]
click at [598, 143] on link "Show more" at bounding box center [600, 146] width 32 height 7
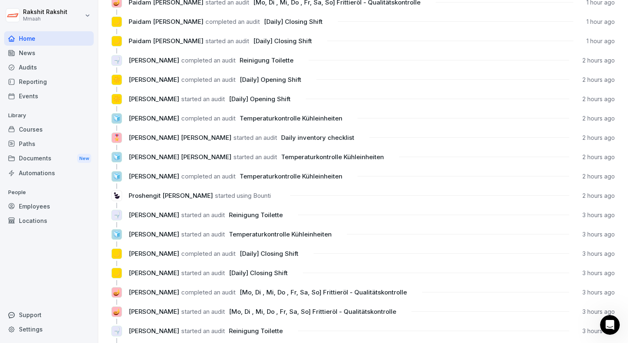
scroll to position [142, 0]
